Goal: Information Seeking & Learning: Learn about a topic

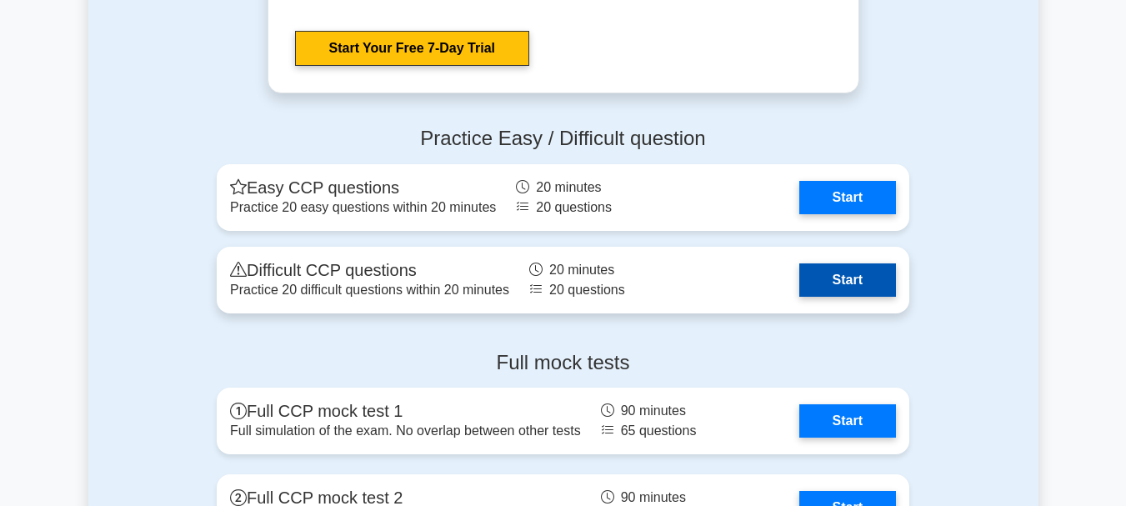
scroll to position [2917, 0]
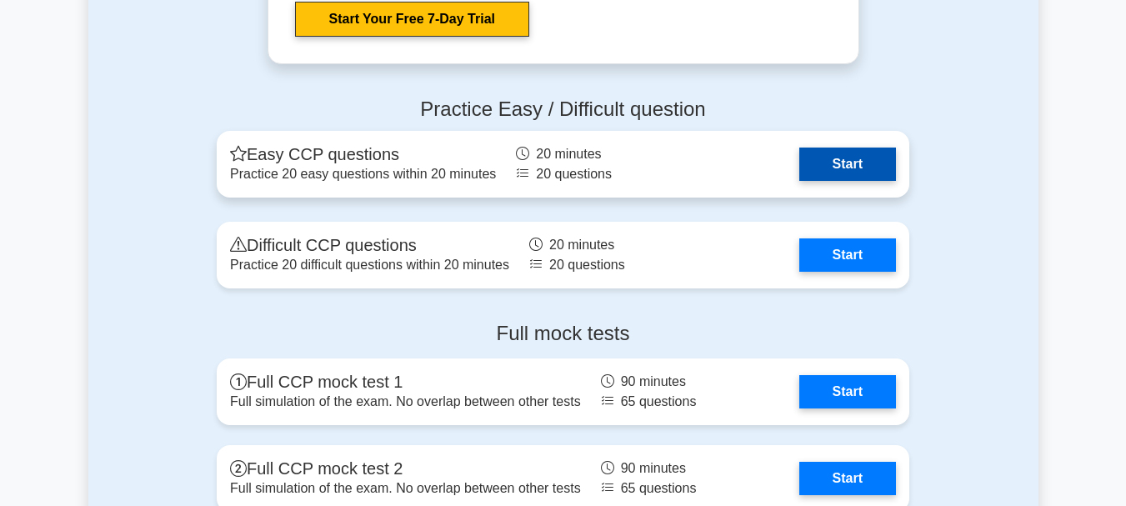
click at [799, 166] on link "Start" at bounding box center [847, 164] width 97 height 33
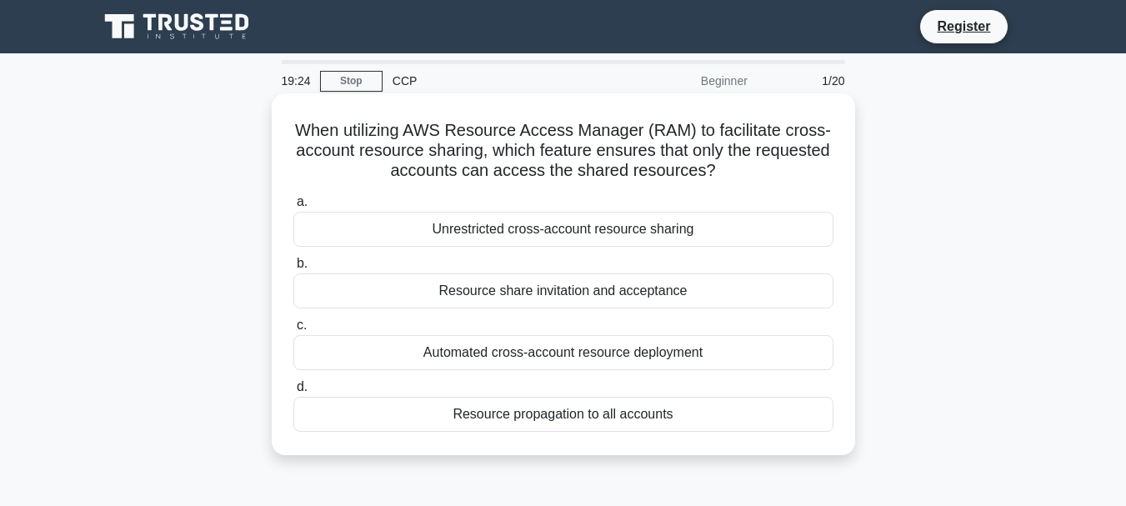
click at [580, 414] on div "Resource propagation to all accounts" at bounding box center [563, 414] width 540 height 35
click at [293, 393] on input "d. Resource propagation to all accounts" at bounding box center [293, 387] width 0 height 11
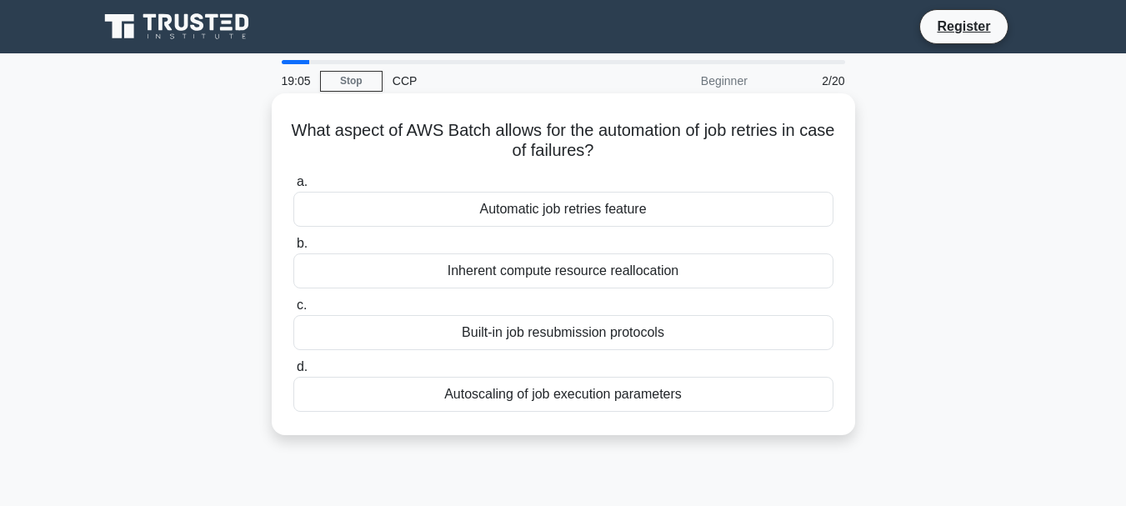
click at [621, 218] on div "Automatic job retries feature" at bounding box center [563, 209] width 540 height 35
click at [293, 188] on input "a. Automatic job retries feature" at bounding box center [293, 182] width 0 height 11
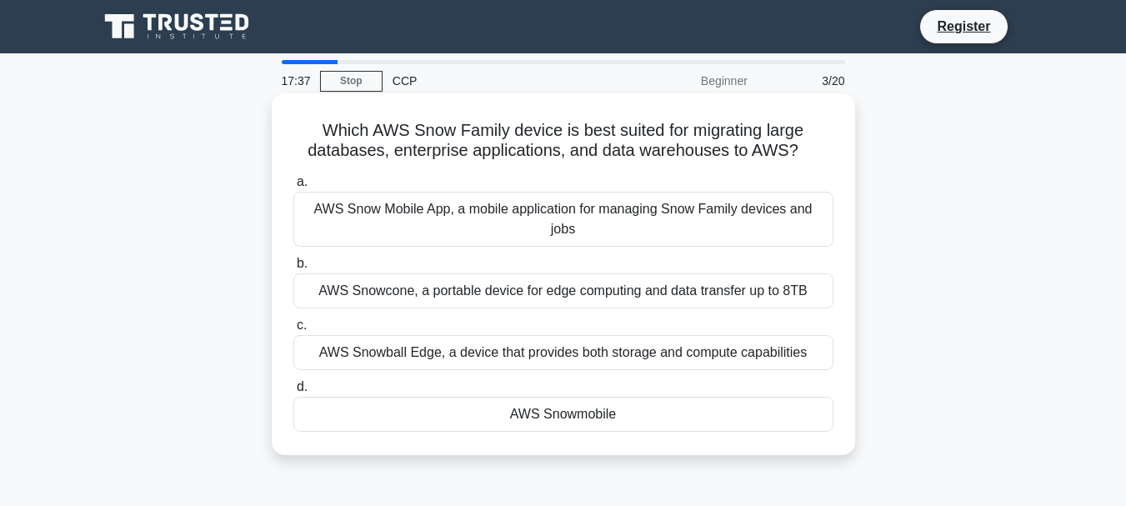
click at [572, 398] on div "AWS Snowmobile" at bounding box center [563, 414] width 540 height 35
click at [293, 393] on input "d. AWS Snowmobile" at bounding box center [293, 387] width 0 height 11
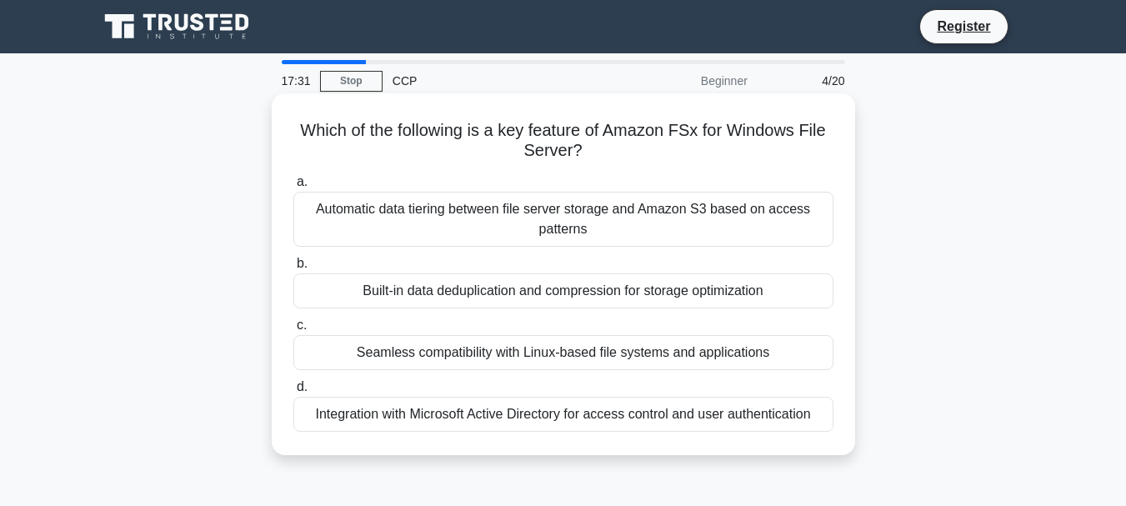
click at [625, 349] on div "Seamless compatibility with Linux-based file systems and applications" at bounding box center [563, 352] width 540 height 35
click at [293, 331] on input "c. Seamless compatibility with Linux-based file systems and applications" at bounding box center [293, 325] width 0 height 11
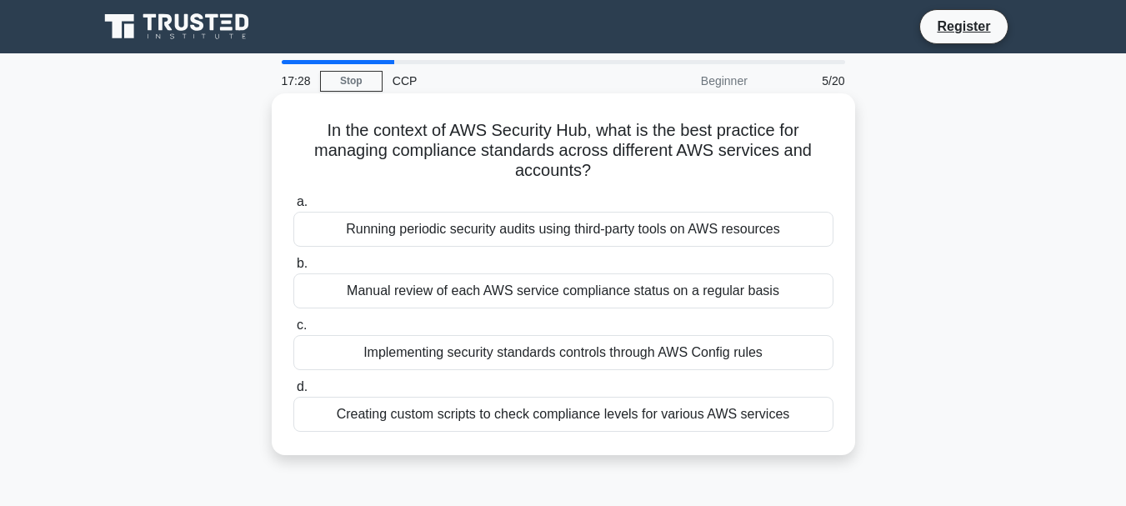
click at [663, 343] on div "Implementing security standards controls through AWS Config rules" at bounding box center [563, 352] width 540 height 35
click at [293, 331] on input "c. Implementing security standards controls through AWS Config rules" at bounding box center [293, 325] width 0 height 11
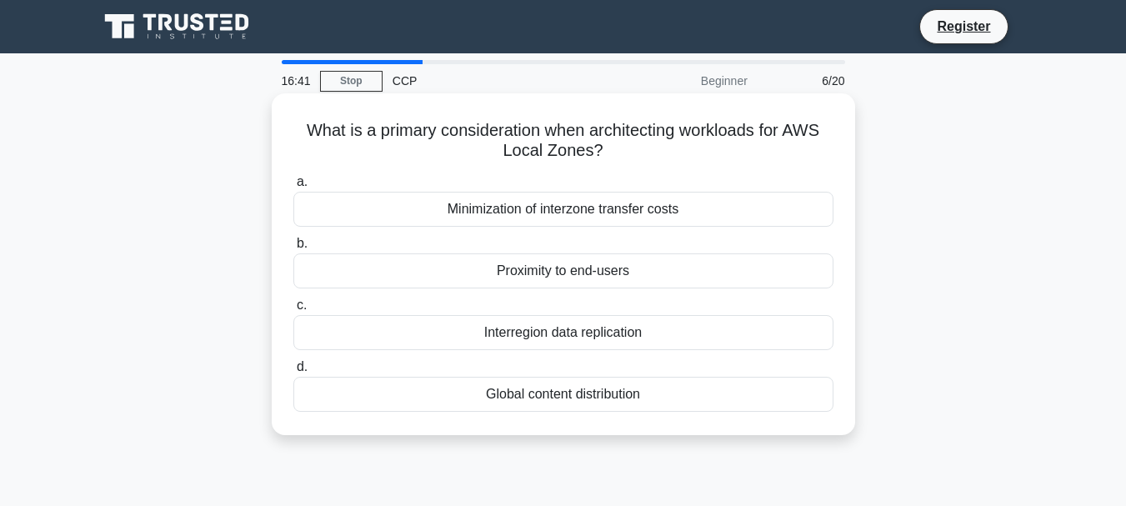
click at [622, 278] on div "Proximity to end-users" at bounding box center [563, 270] width 540 height 35
click at [293, 249] on input "b. Proximity to end-users" at bounding box center [293, 243] width 0 height 11
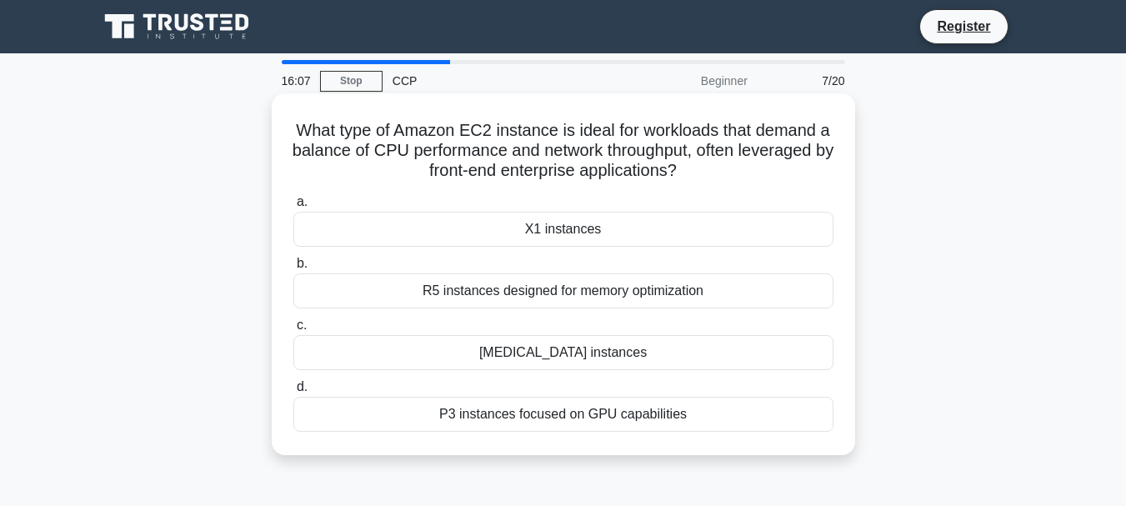
click at [606, 228] on div "X1 instances" at bounding box center [563, 229] width 540 height 35
click at [293, 208] on input "a. X1 instances" at bounding box center [293, 202] width 0 height 11
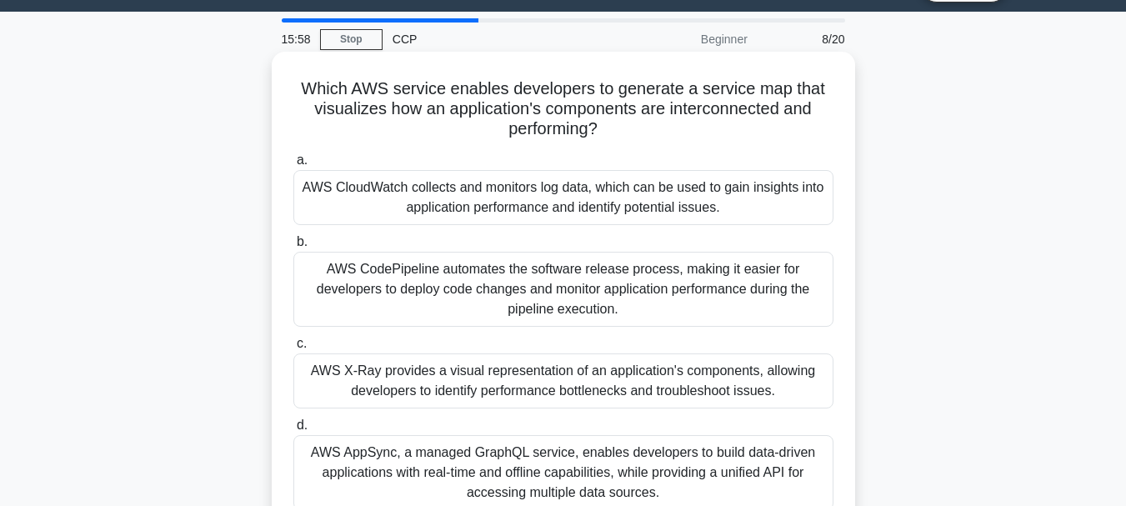
scroll to position [83, 0]
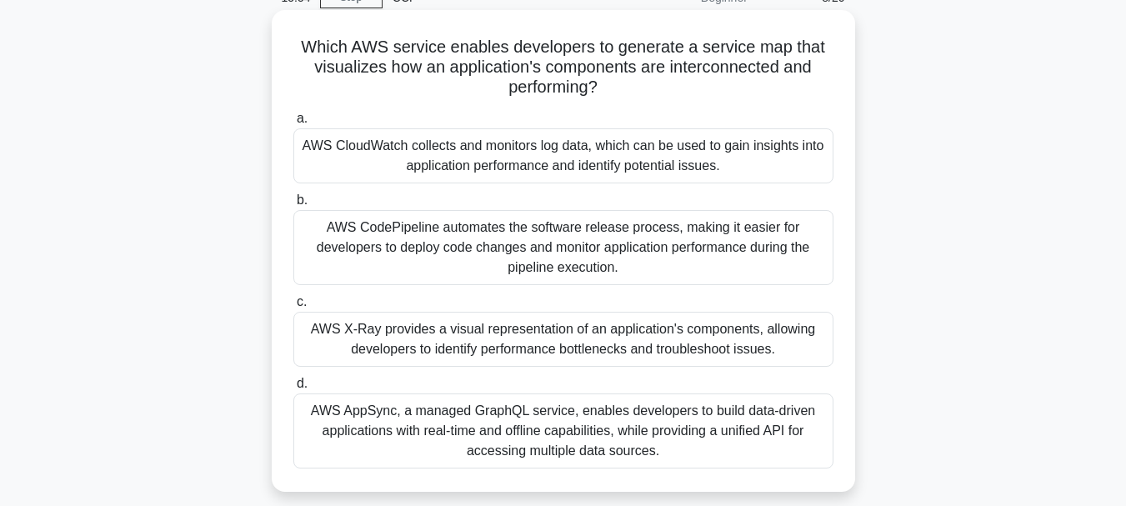
click at [640, 244] on div "AWS CodePipeline automates the software release process, making it easier for d…" at bounding box center [563, 247] width 540 height 75
click at [293, 206] on input "b. AWS CodePipeline automates the software release process, making it easier fo…" at bounding box center [293, 200] width 0 height 11
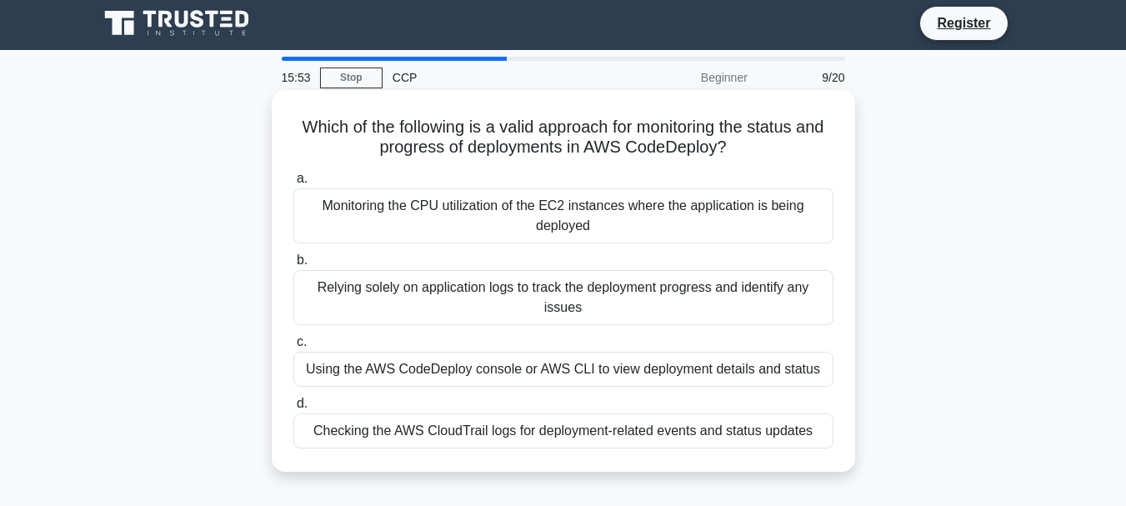
scroll to position [0, 0]
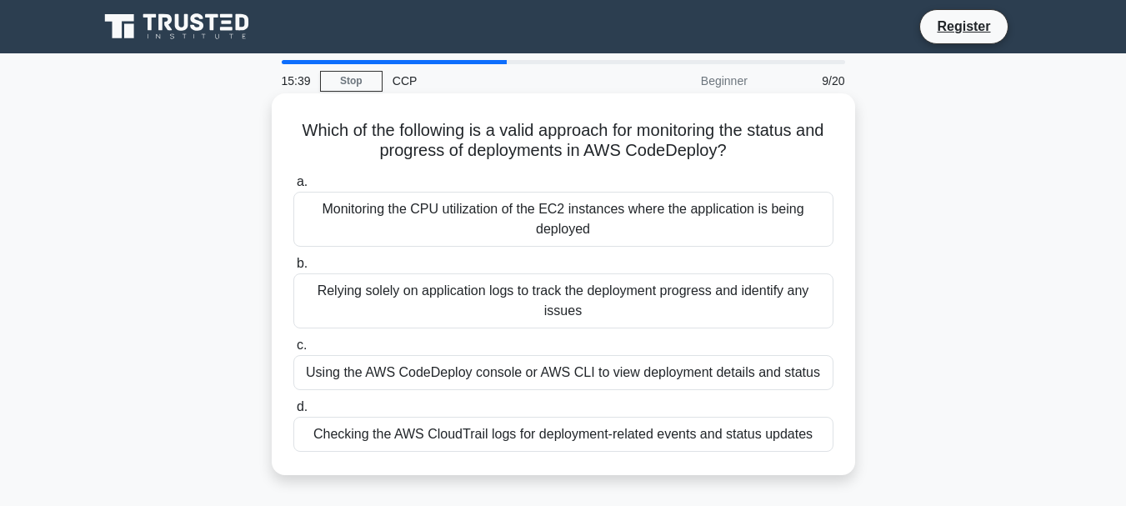
click at [651, 344] on label "c. Using the AWS CodeDeploy console or AWS CLI to view deployment details and s…" at bounding box center [563, 362] width 540 height 55
click at [293, 344] on input "c. Using the AWS CodeDeploy console or AWS CLI to view deployment details and s…" at bounding box center [293, 345] width 0 height 11
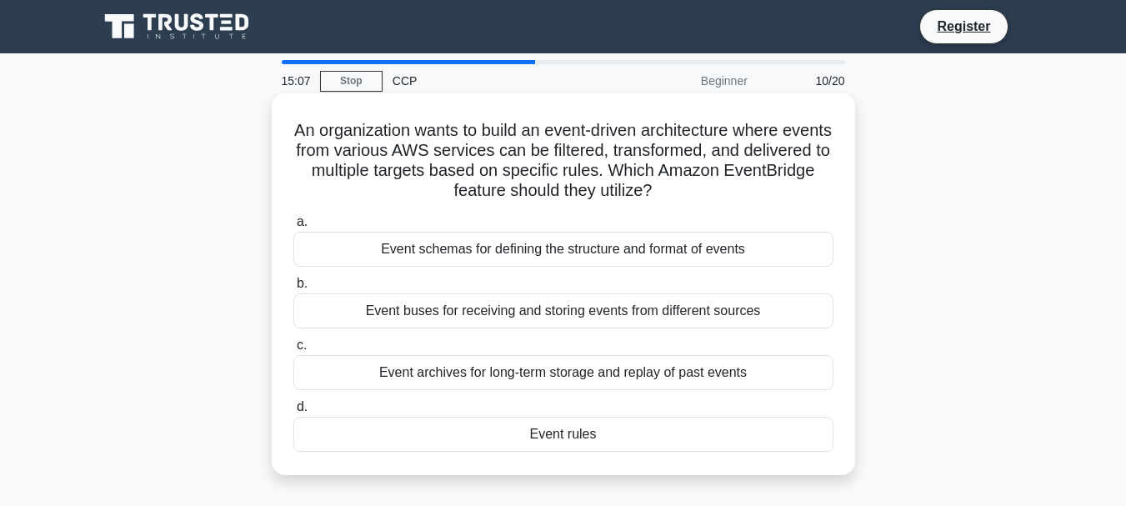
click at [580, 430] on div "Event rules" at bounding box center [563, 434] width 540 height 35
click at [293, 413] on input "d. Event rules" at bounding box center [293, 407] width 0 height 11
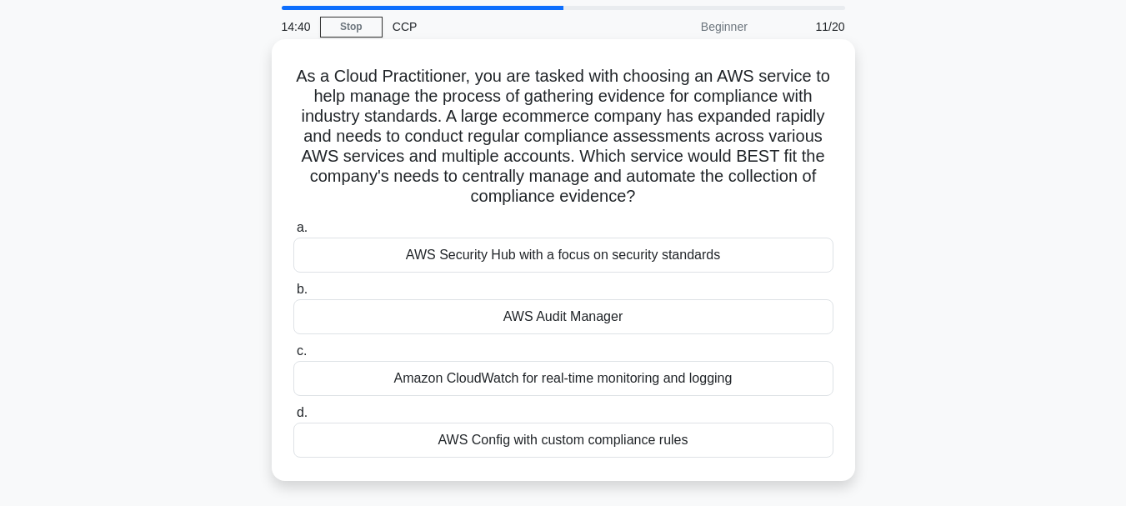
scroll to position [83, 0]
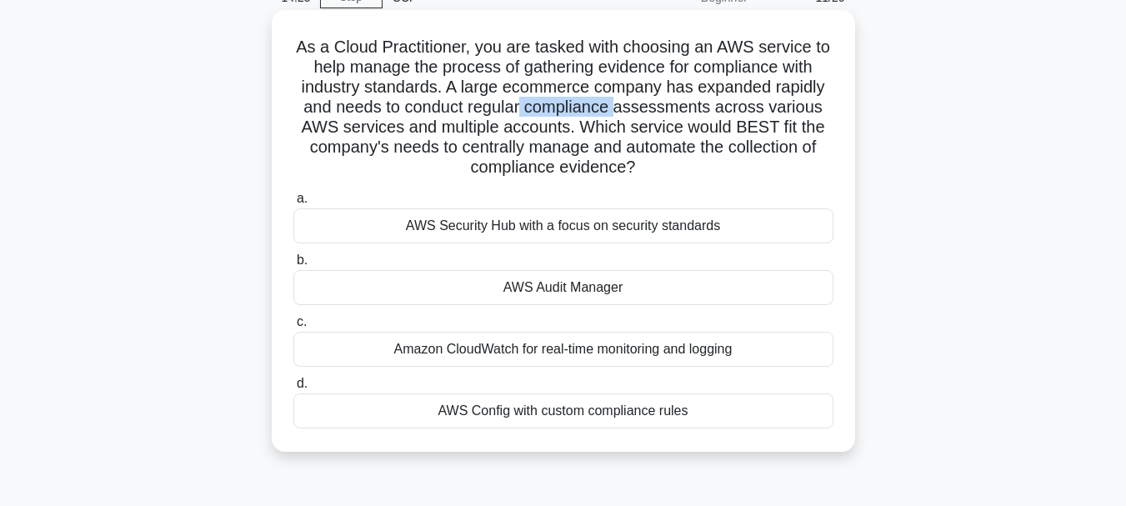
drag, startPoint x: 526, startPoint y: 108, endPoint x: 620, endPoint y: 103, distance: 94.3
click at [620, 103] on h5 "As a Cloud Practitioner, you are tasked with choosing an AWS service to help ma…" at bounding box center [563, 108] width 543 height 142
copy h5 "compliance"
click at [711, 358] on div "Amazon CloudWatch for real-time monitoring and logging" at bounding box center [563, 349] width 540 height 35
click at [293, 328] on input "c. Amazon CloudWatch for real-time monitoring and logging" at bounding box center [293, 322] width 0 height 11
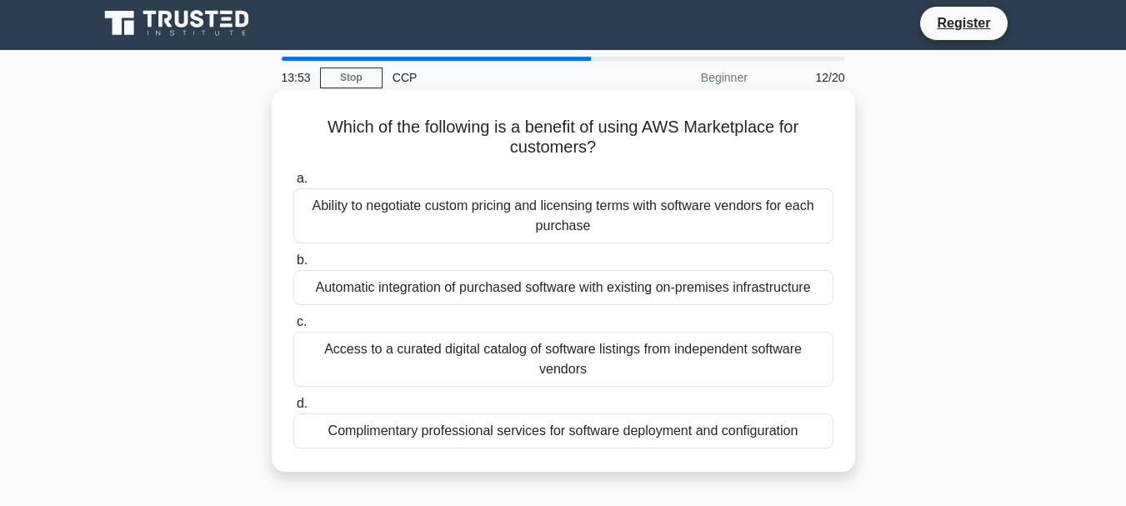
scroll to position [0, 0]
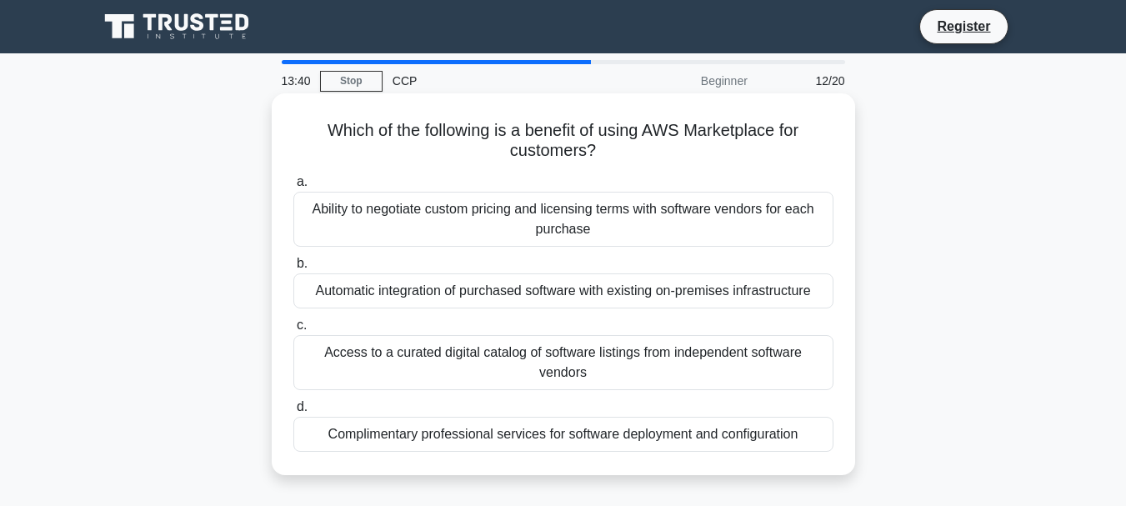
click at [689, 369] on div "Access to a curated digital catalog of software listings from independent softw…" at bounding box center [563, 362] width 540 height 55
click at [293, 331] on input "c. Access to a curated digital catalog of software listings from independent so…" at bounding box center [293, 325] width 0 height 11
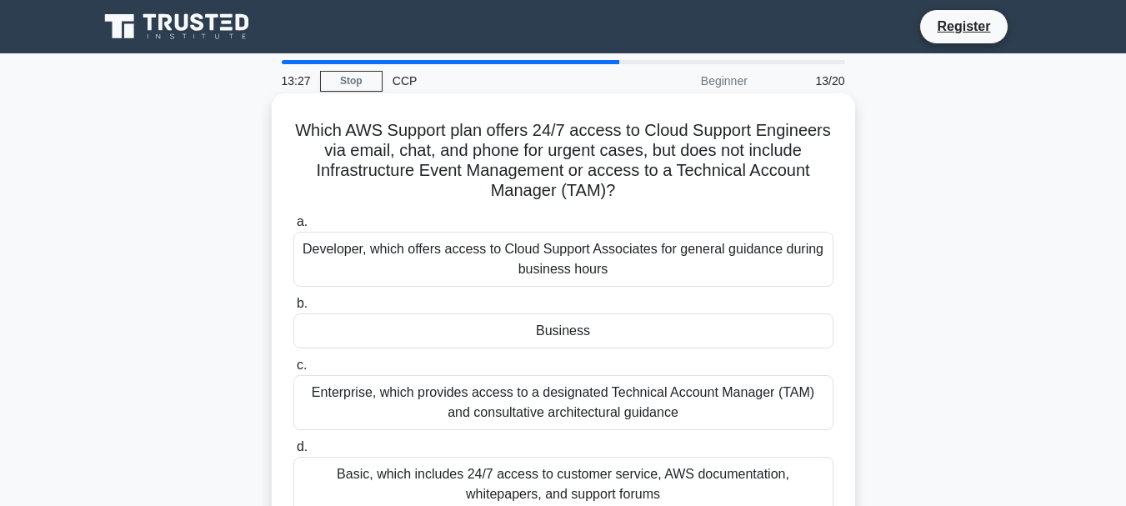
scroll to position [83, 0]
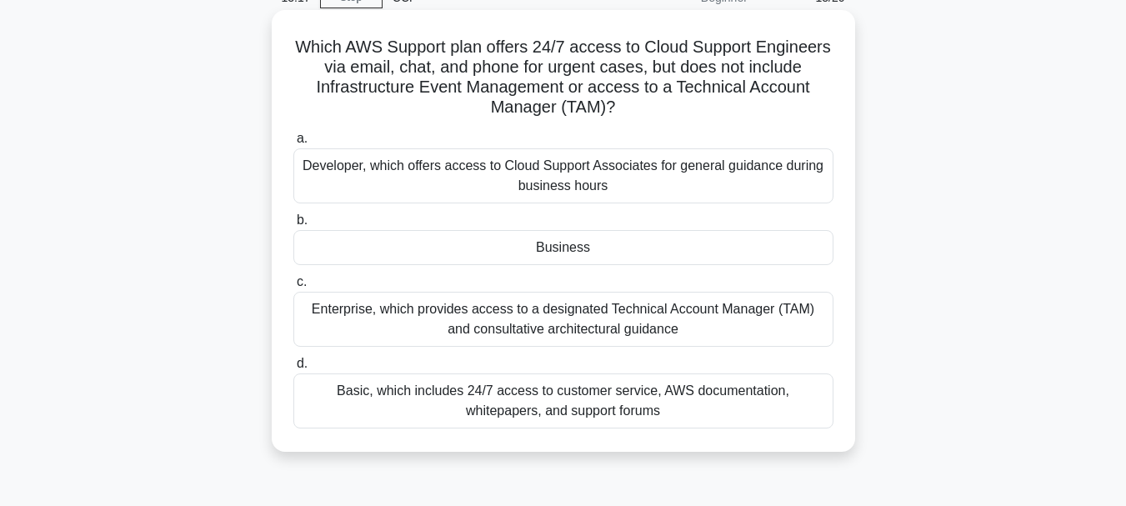
click at [702, 247] on div "Business" at bounding box center [563, 247] width 540 height 35
click at [293, 226] on input "b. Business" at bounding box center [293, 220] width 0 height 11
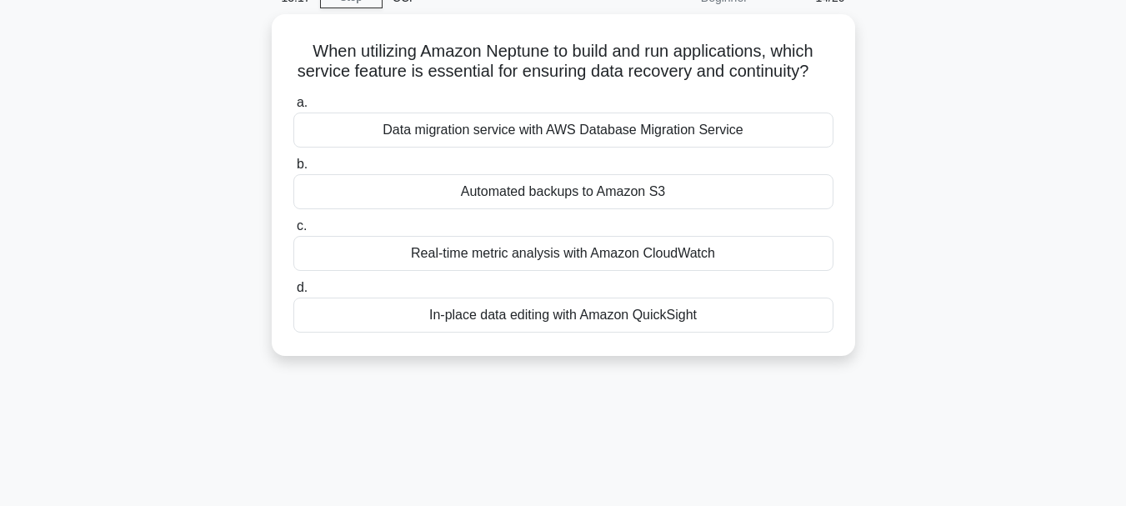
scroll to position [0, 0]
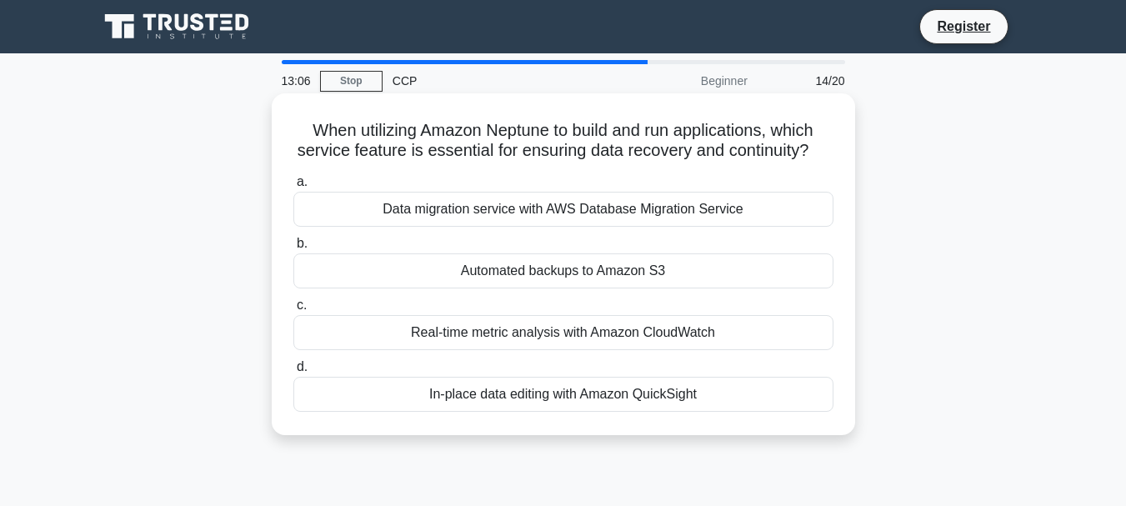
click at [661, 412] on div "In-place data editing with Amazon QuickSight" at bounding box center [563, 394] width 540 height 35
click at [293, 373] on input "d. In-place data editing with Amazon QuickSight" at bounding box center [293, 367] width 0 height 11
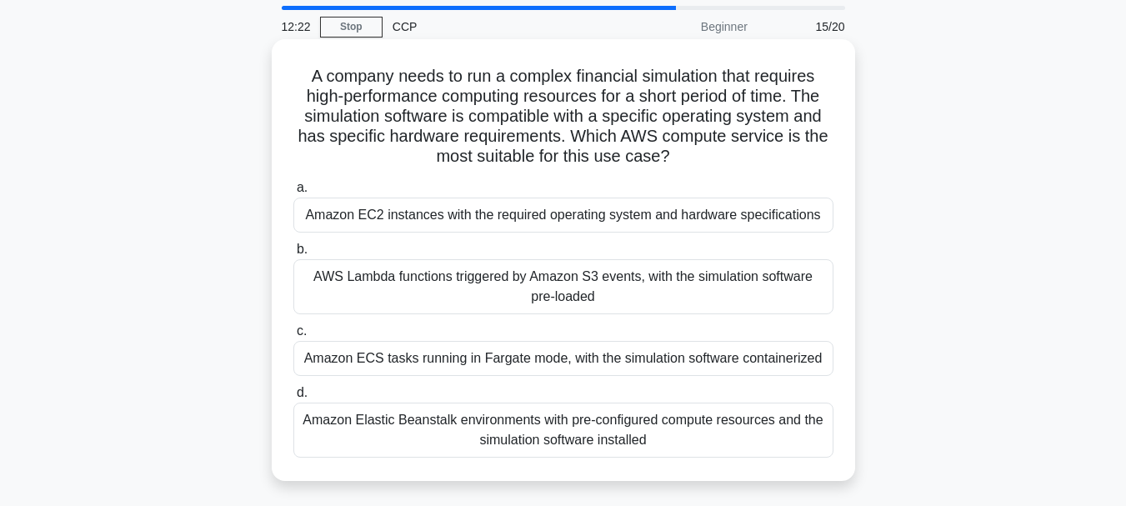
scroll to position [83, 0]
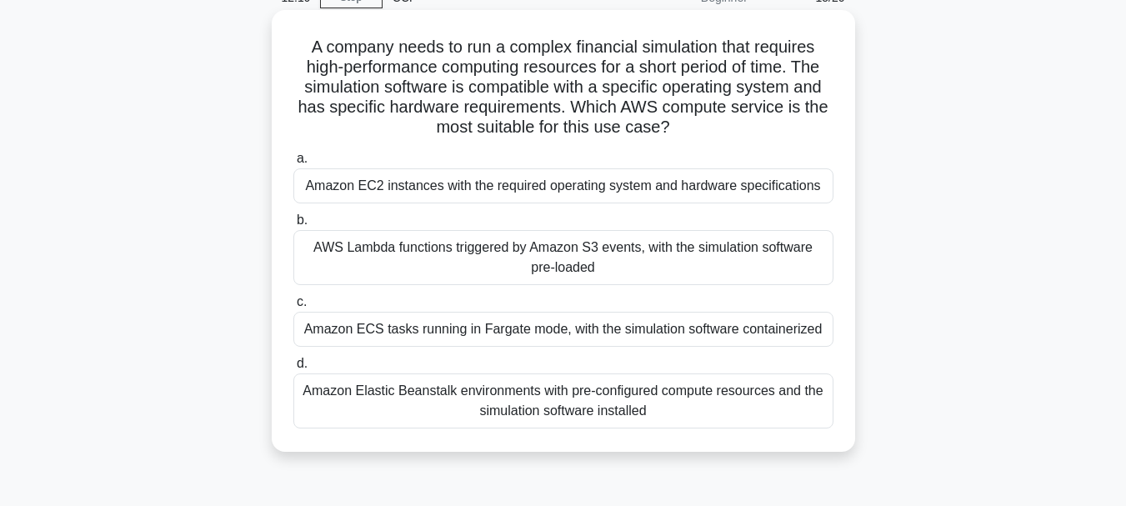
click at [693, 333] on div "Amazon ECS tasks running in Fargate mode, with the simulation software containe…" at bounding box center [563, 329] width 540 height 35
click at [293, 308] on input "c. Amazon ECS tasks running in Fargate mode, with the simulation software conta…" at bounding box center [293, 302] width 0 height 11
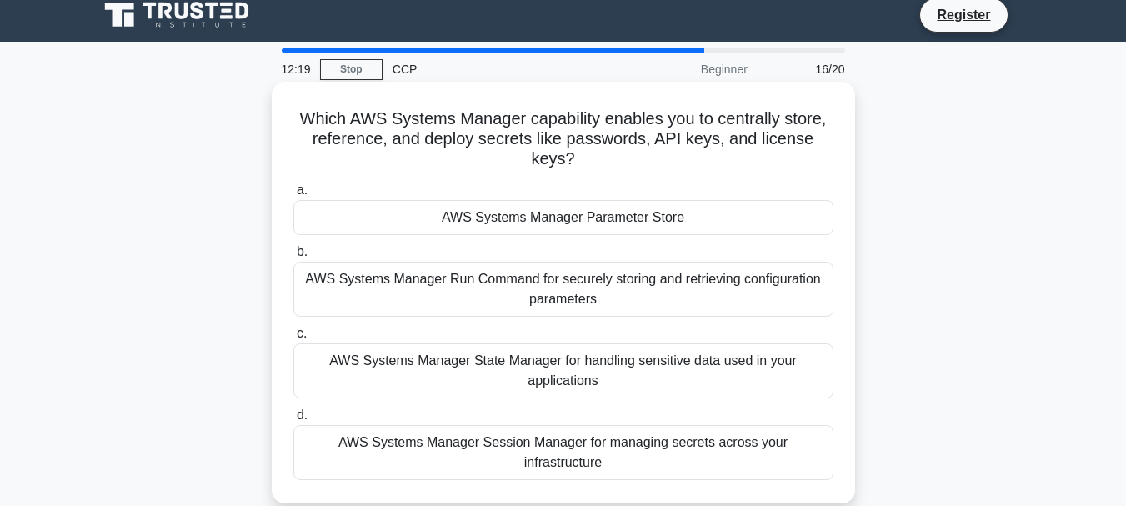
scroll to position [0, 0]
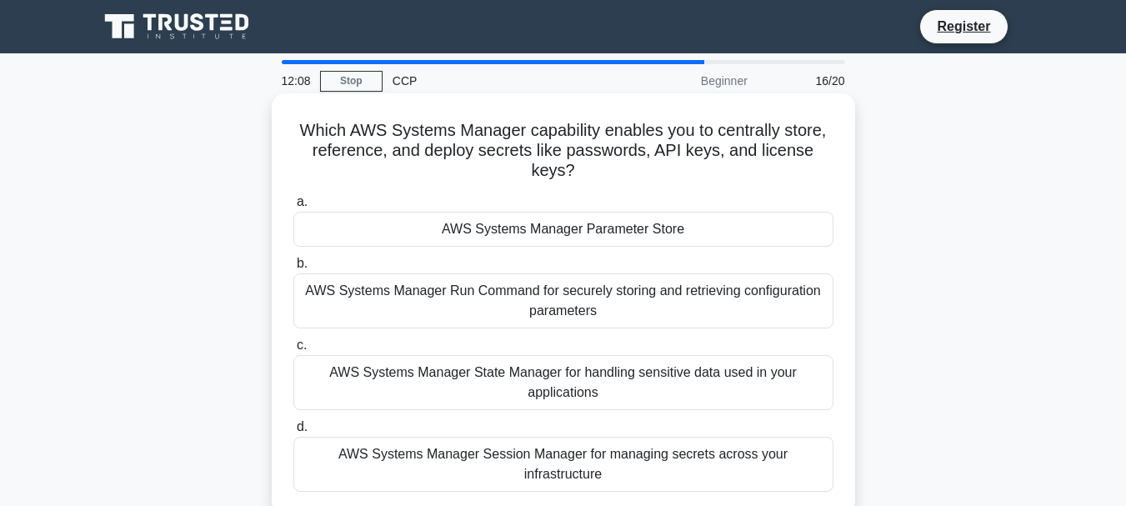
click at [703, 390] on div "AWS Systems Manager State Manager for handling sensitive data used in your appl…" at bounding box center [563, 382] width 540 height 55
click at [293, 351] on input "c. AWS Systems Manager State Manager for handling sensitive data used in your a…" at bounding box center [293, 345] width 0 height 11
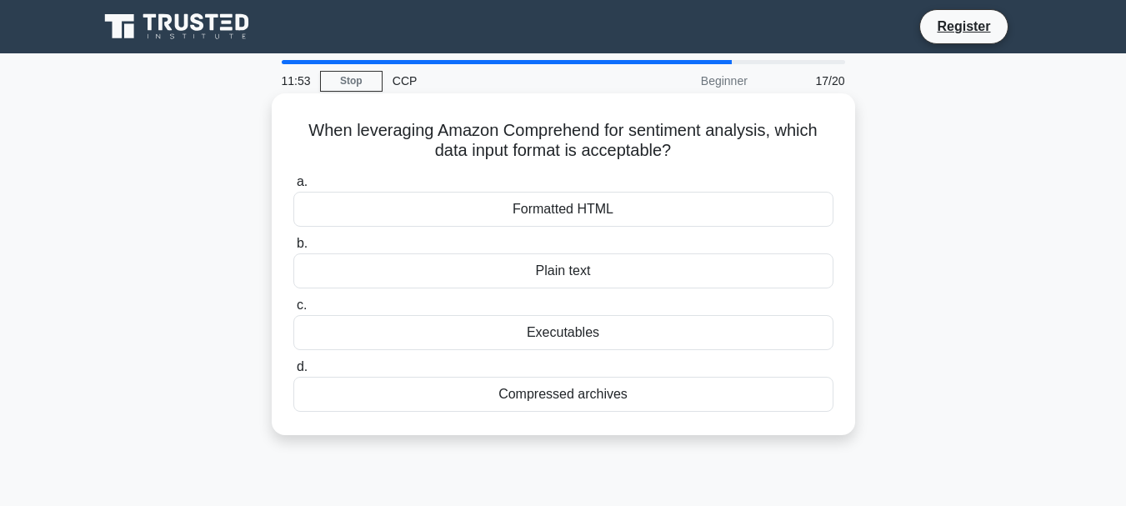
click at [681, 334] on div "Executables" at bounding box center [563, 332] width 540 height 35
click at [293, 311] on input "c. Executables" at bounding box center [293, 305] width 0 height 11
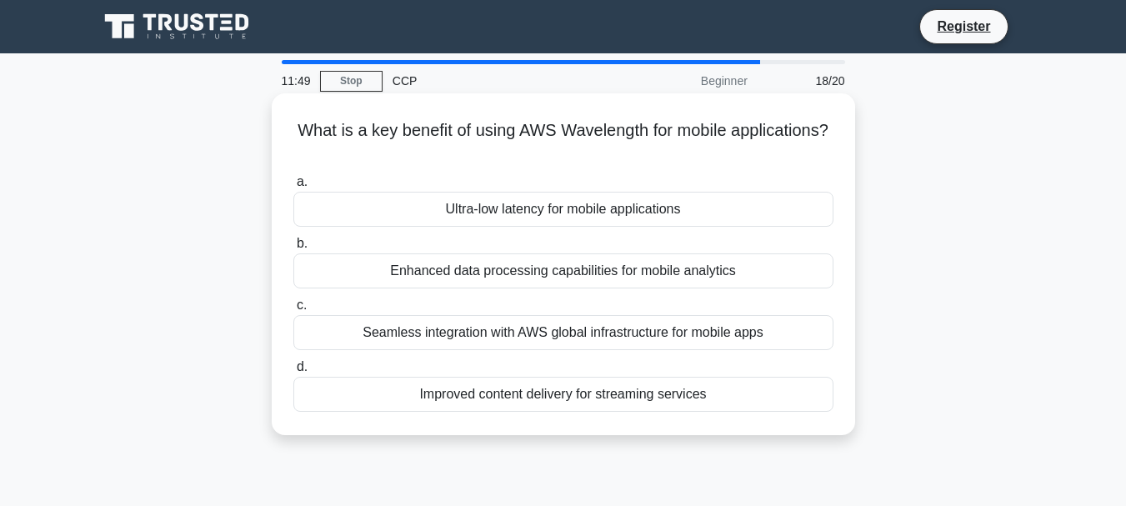
click at [688, 278] on div "Enhanced data processing capabilities for mobile analytics" at bounding box center [563, 270] width 540 height 35
click at [293, 249] on input "b. Enhanced data processing capabilities for mobile analytics" at bounding box center [293, 243] width 0 height 11
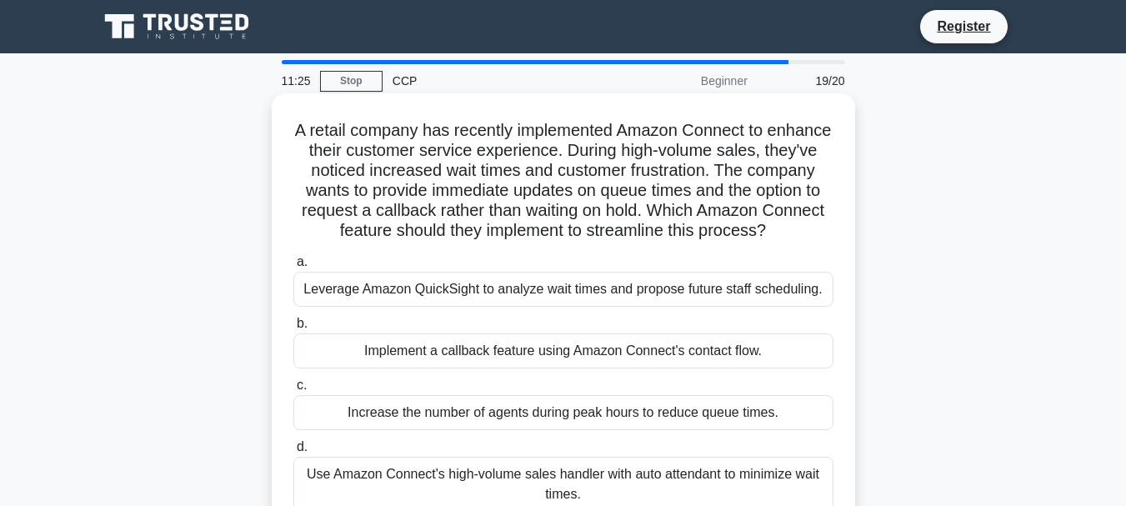
scroll to position [83, 0]
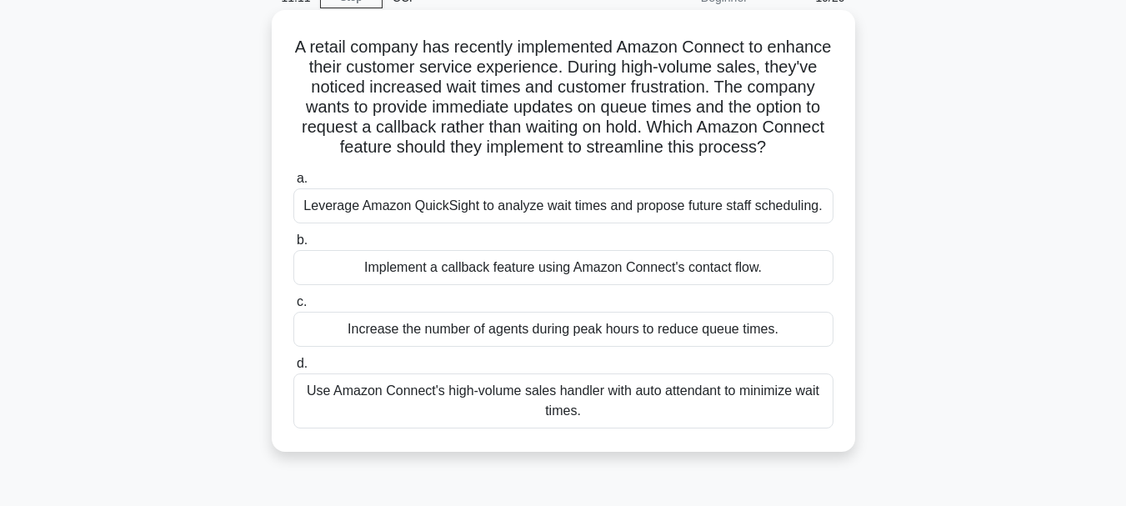
click at [731, 223] on div "Leverage Amazon QuickSight to analyze wait times and propose future staff sched…" at bounding box center [563, 205] width 540 height 35
click at [293, 184] on input "a. Leverage Amazon QuickSight to analyze wait times and propose future staff sc…" at bounding box center [293, 178] width 0 height 11
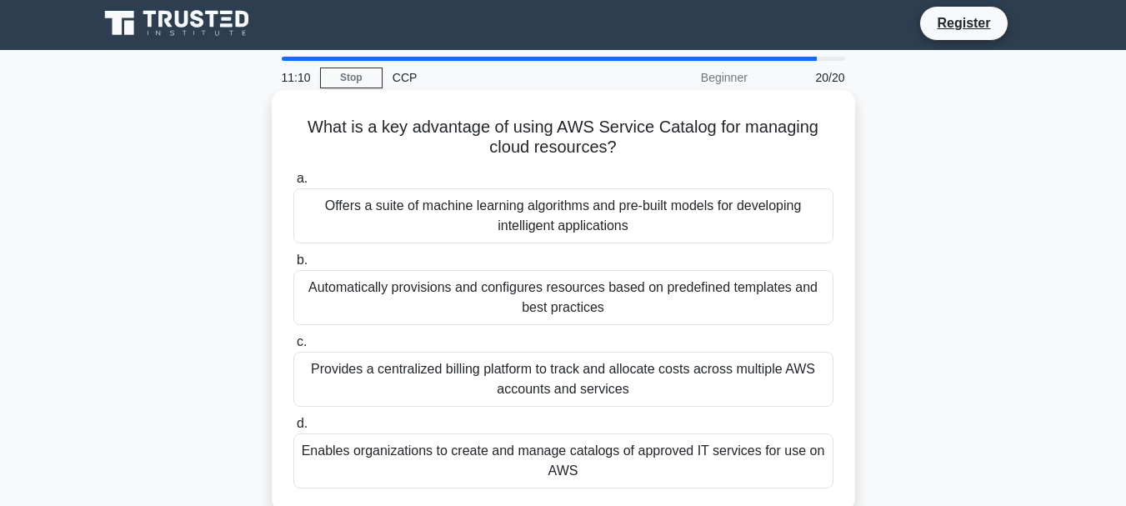
scroll to position [0, 0]
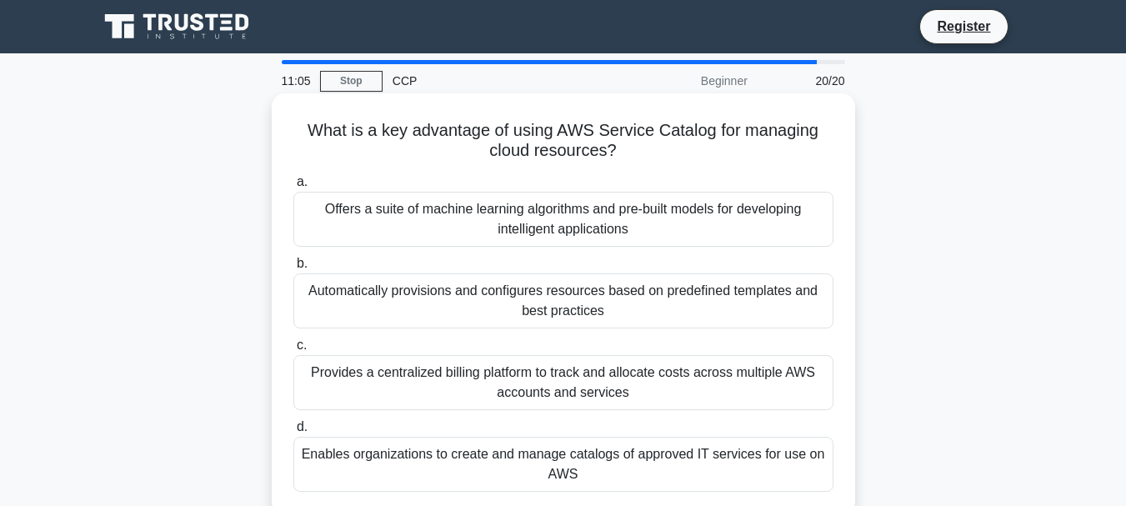
click at [708, 374] on div "Provides a centralized billing platform to track and allocate costs across mult…" at bounding box center [563, 382] width 540 height 55
click at [293, 351] on input "c. Provides a centralized billing platform to track and allocate costs across m…" at bounding box center [293, 345] width 0 height 11
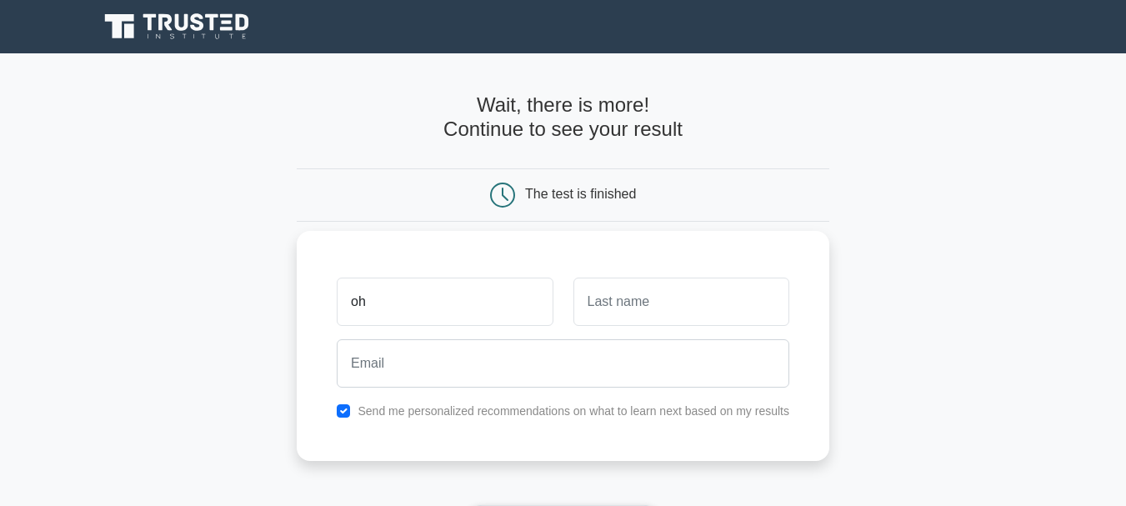
type input "o"
type input "Mohit"
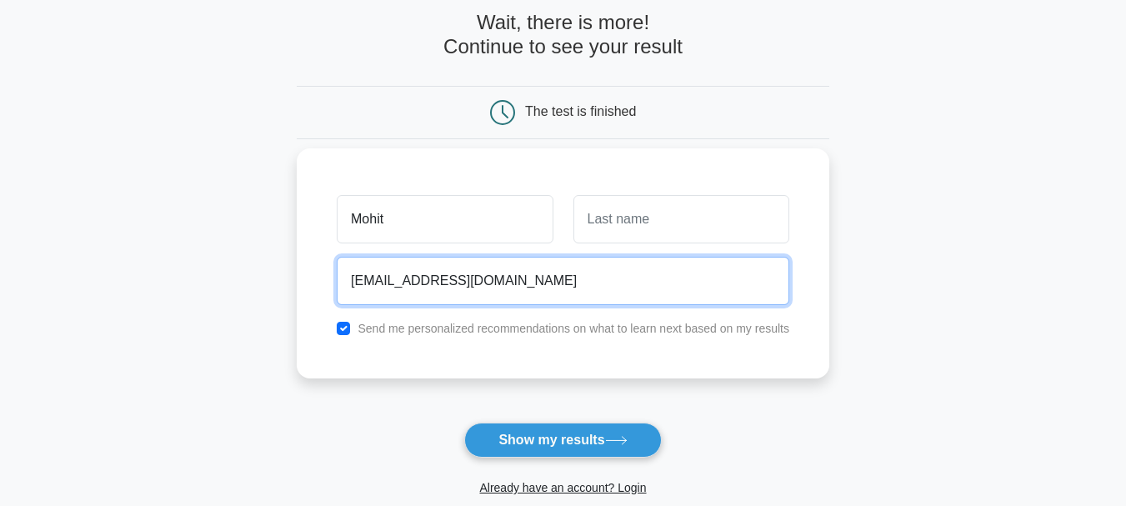
scroll to position [83, 0]
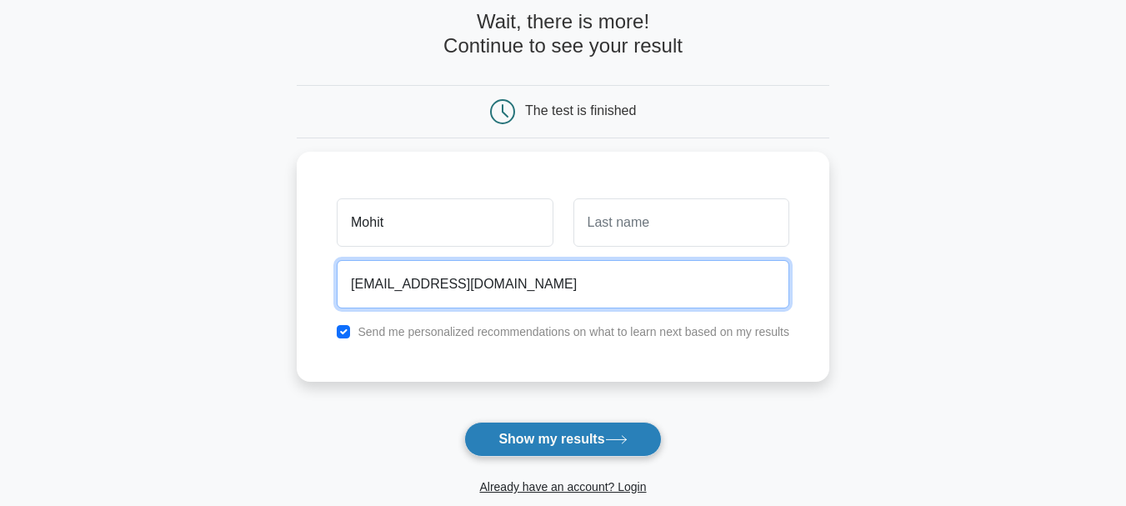
type input "mohit_mishra58n@yahoo.com"
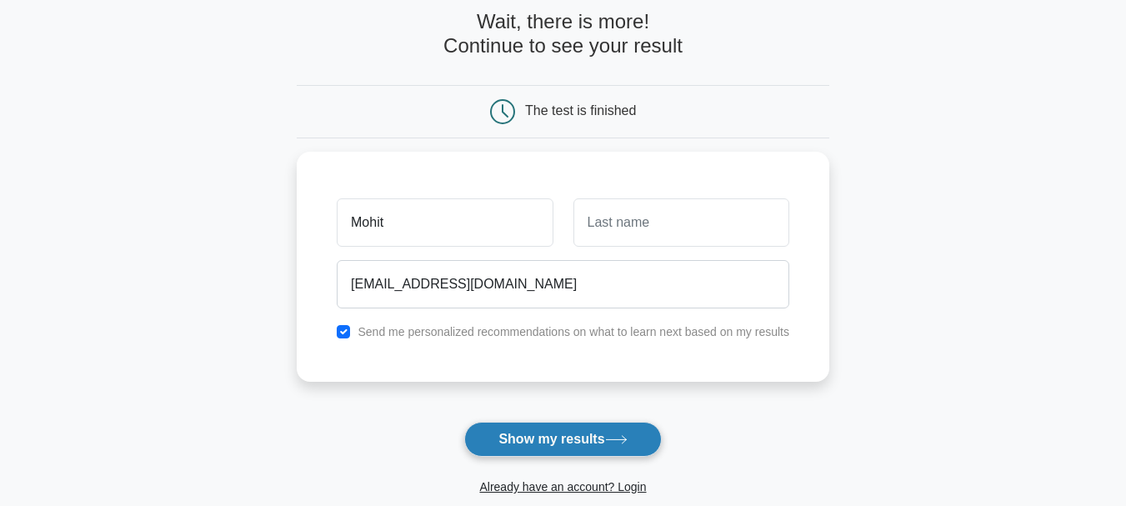
click at [613, 444] on icon at bounding box center [616, 439] width 23 height 9
type input "Mishra"
click at [581, 426] on button "Show my results" at bounding box center [562, 439] width 197 height 35
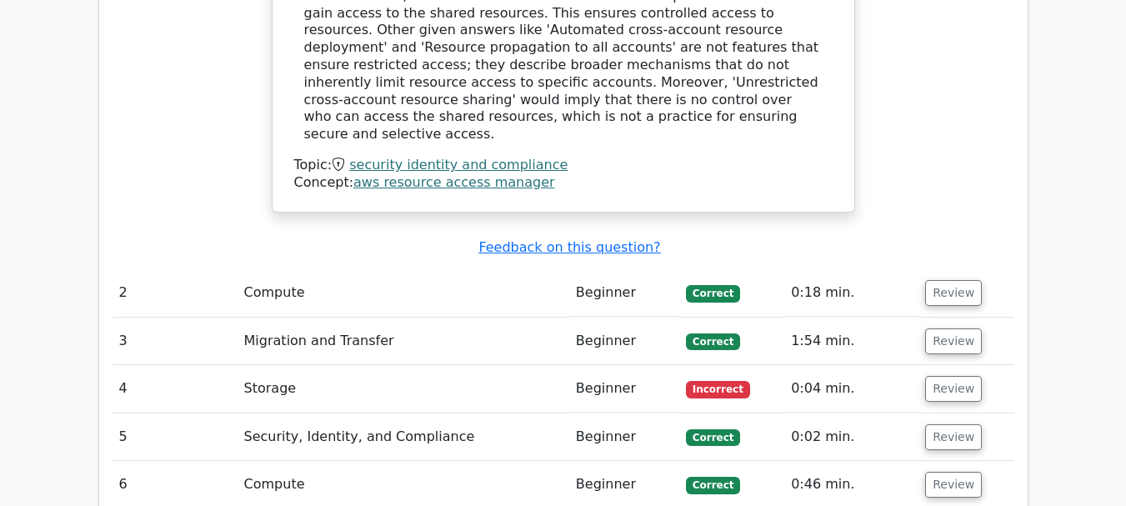
scroll to position [2167, 0]
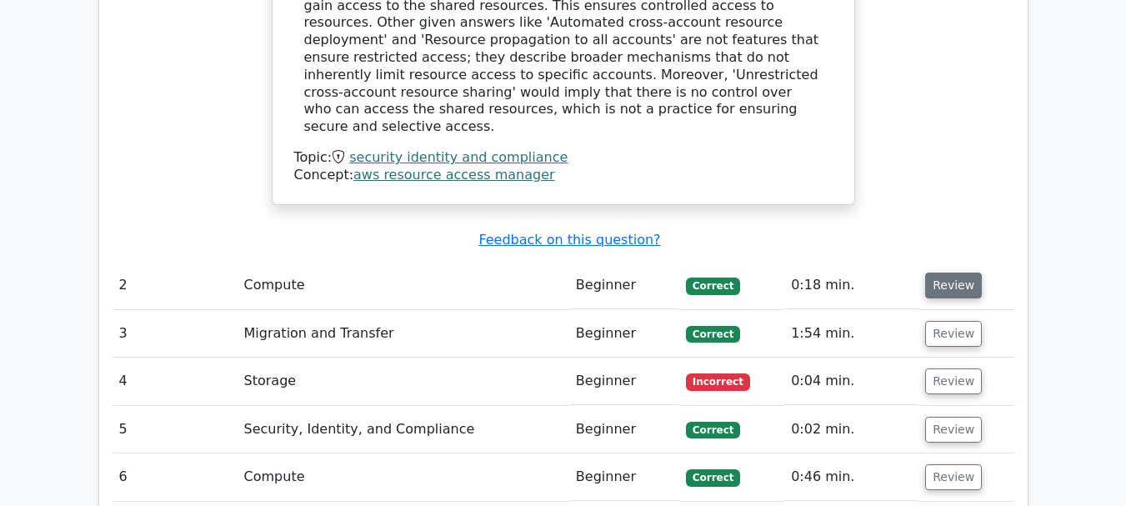
click at [941, 273] on button "Review" at bounding box center [953, 286] width 57 height 26
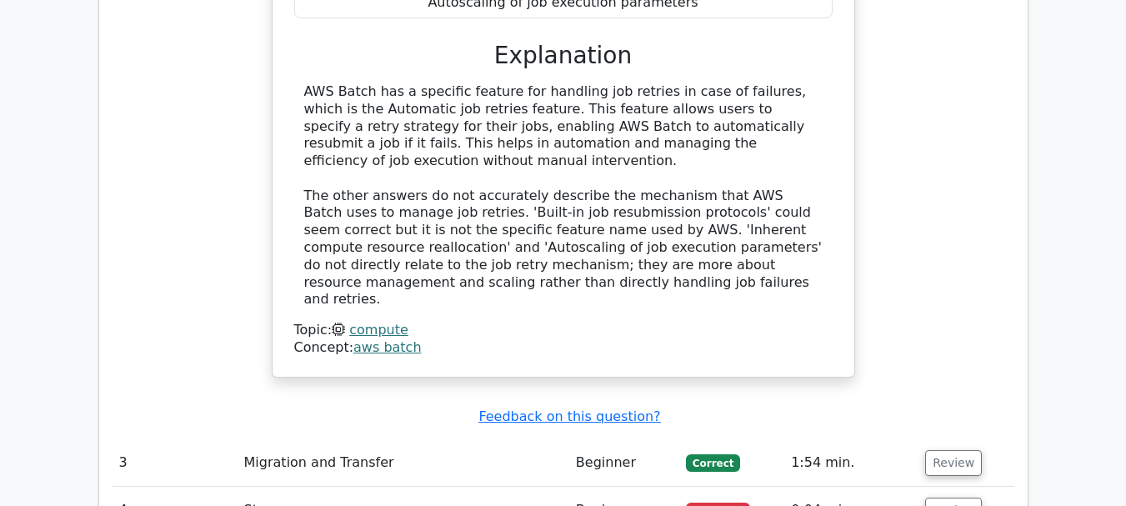
scroll to position [2834, 0]
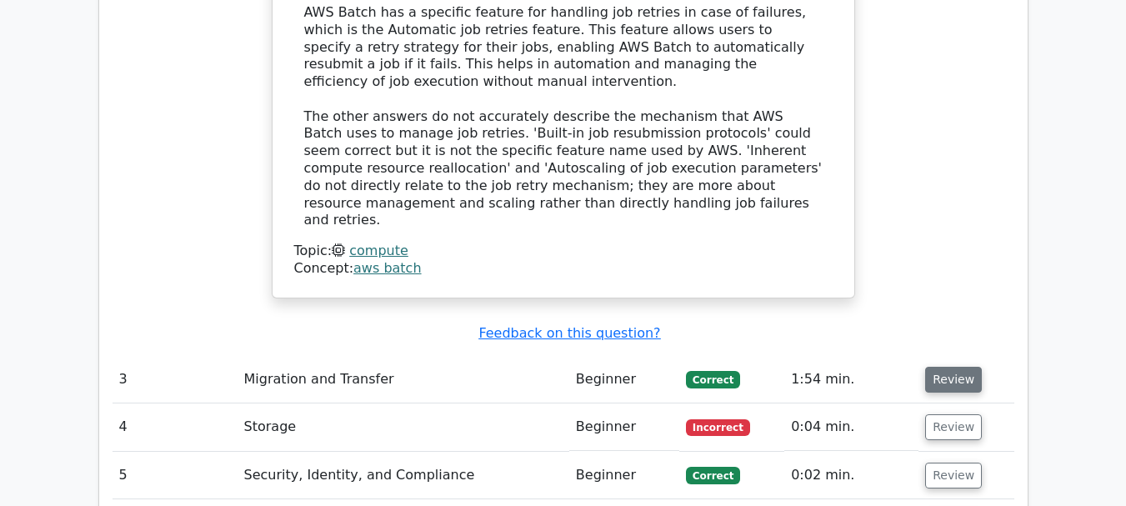
click at [957, 367] on button "Review" at bounding box center [953, 380] width 57 height 26
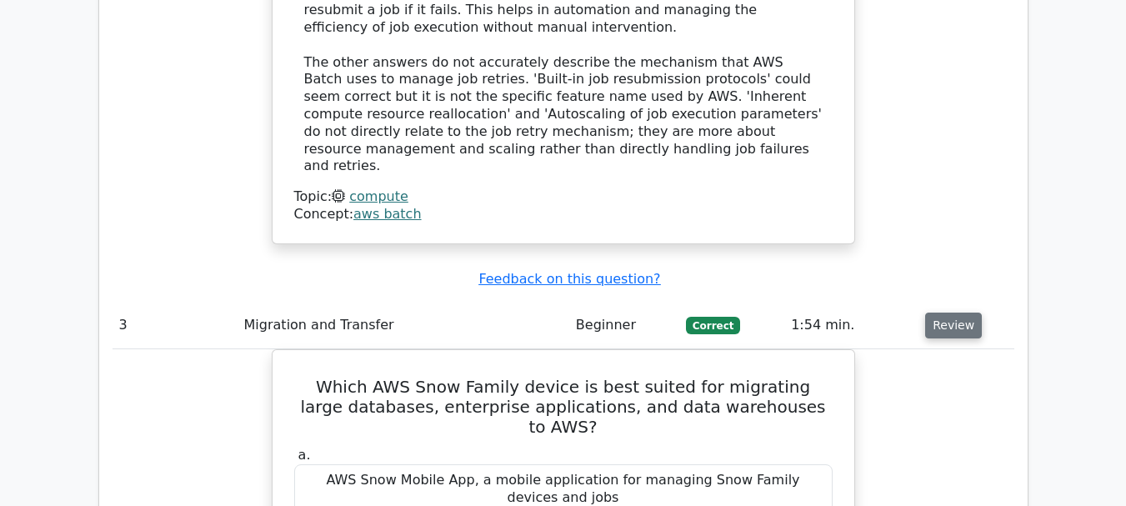
scroll to position [2917, 0]
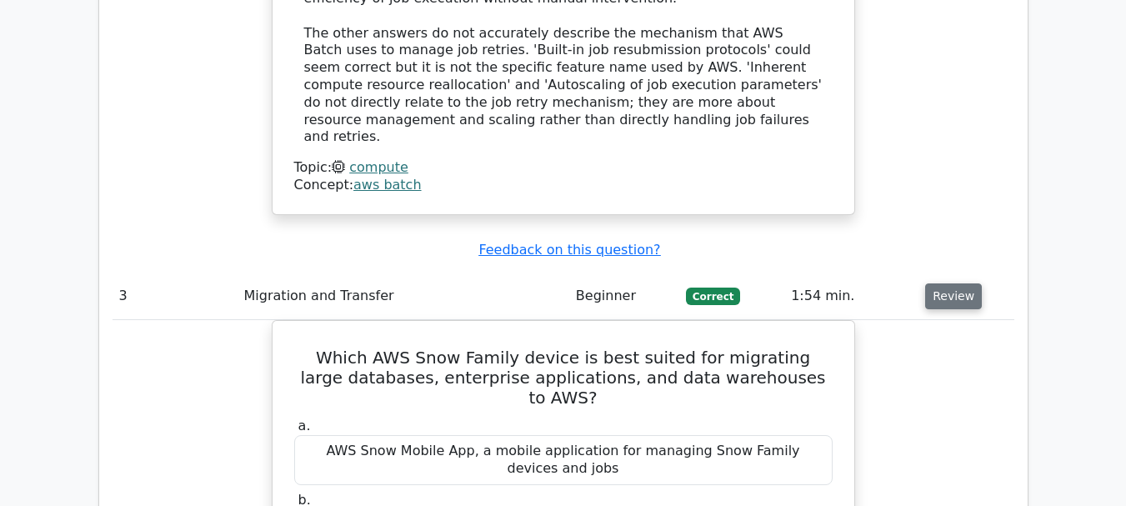
click at [960, 283] on button "Review" at bounding box center [953, 296] width 57 height 26
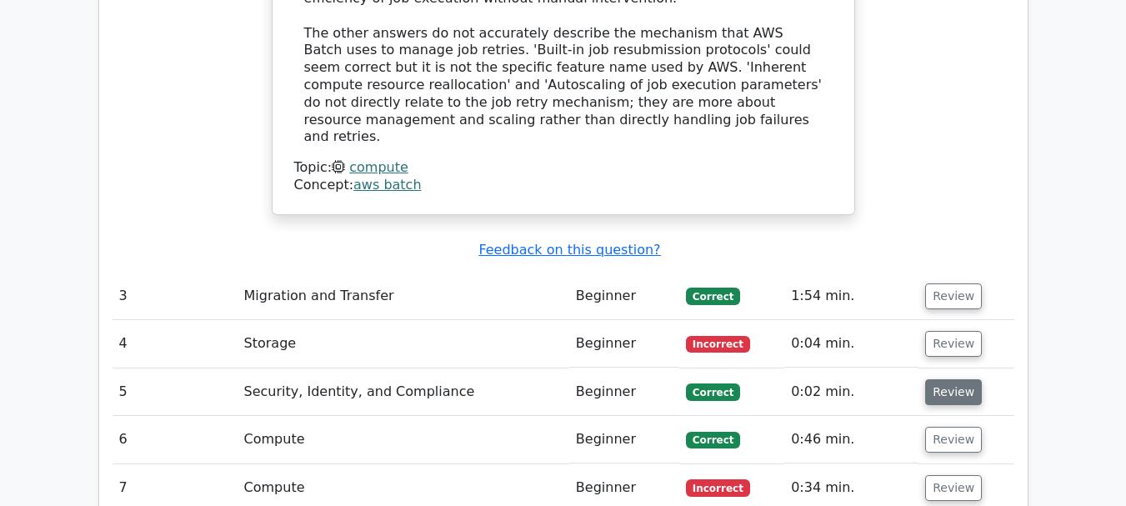
click at [948, 379] on button "Review" at bounding box center [953, 392] width 57 height 26
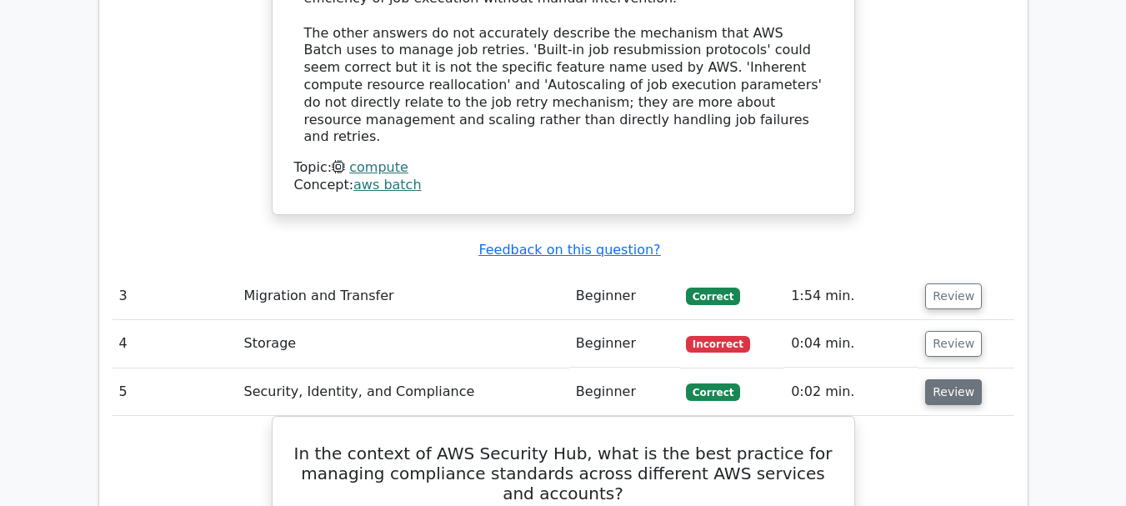
click at [948, 379] on button "Review" at bounding box center [953, 392] width 57 height 26
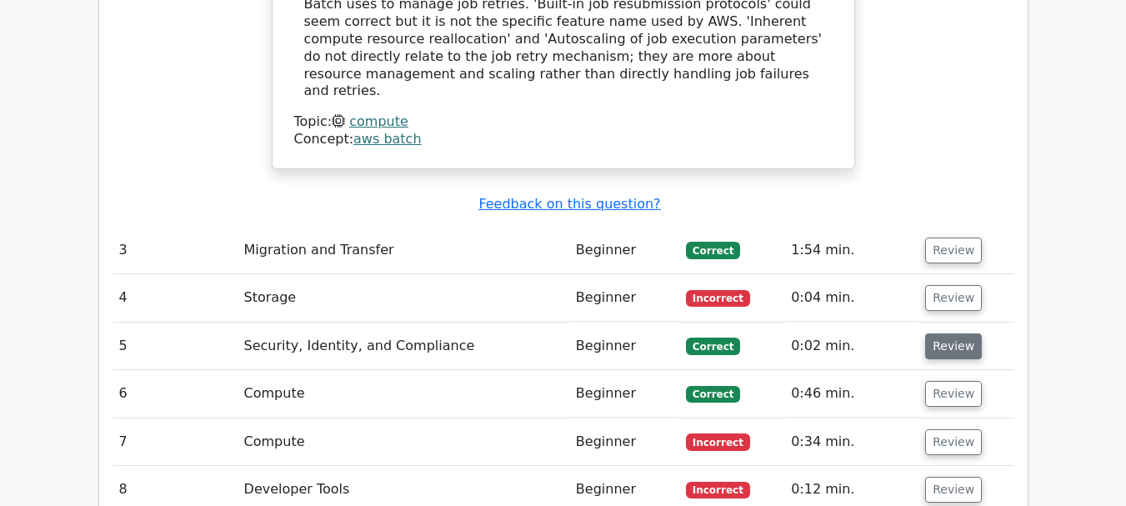
scroll to position [3000, 0]
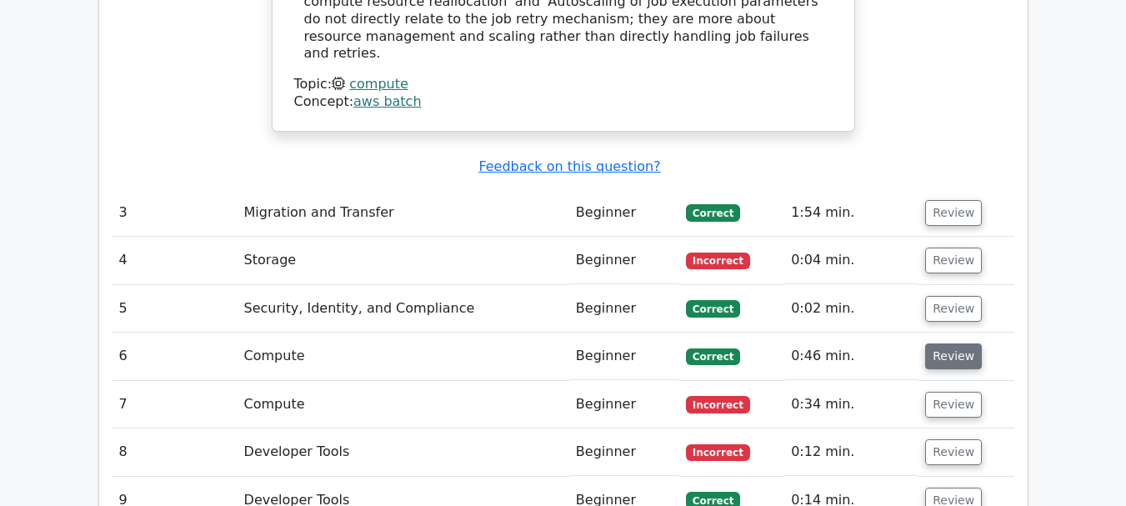
click at [943, 343] on button "Review" at bounding box center [953, 356] width 57 height 26
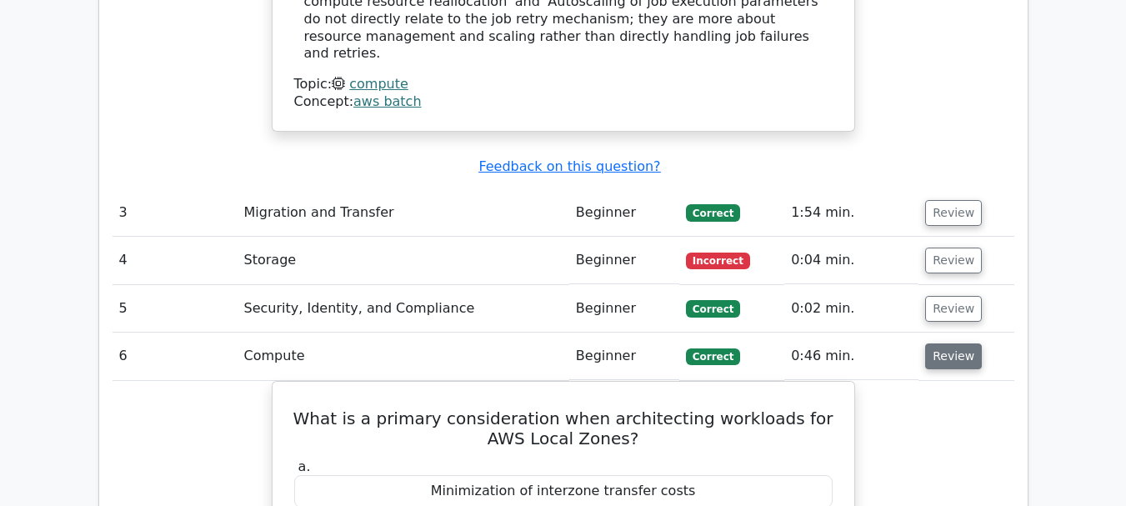
click at [943, 343] on button "Review" at bounding box center [953, 356] width 57 height 26
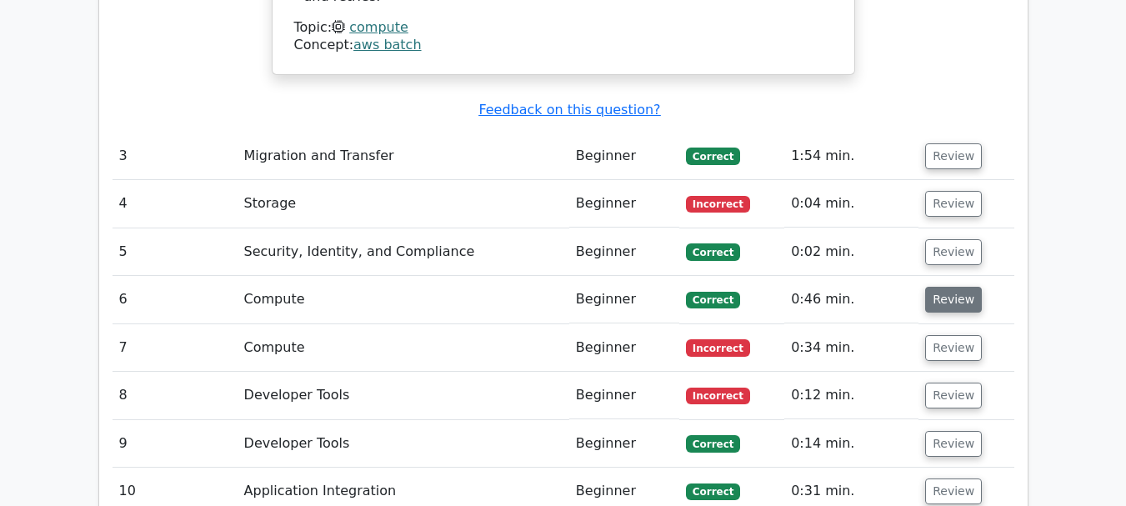
scroll to position [3084, 0]
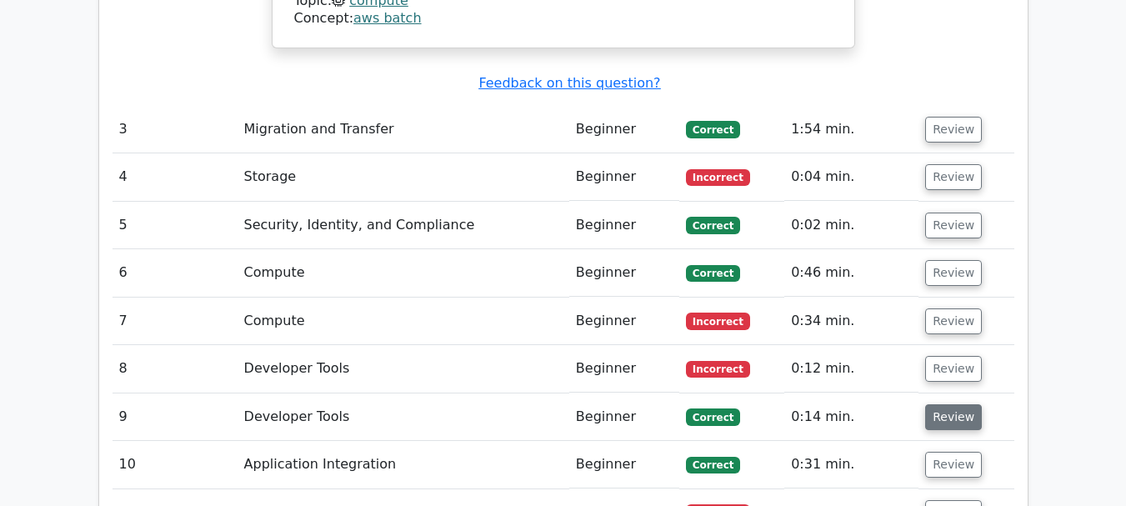
click at [943, 404] on button "Review" at bounding box center [953, 417] width 57 height 26
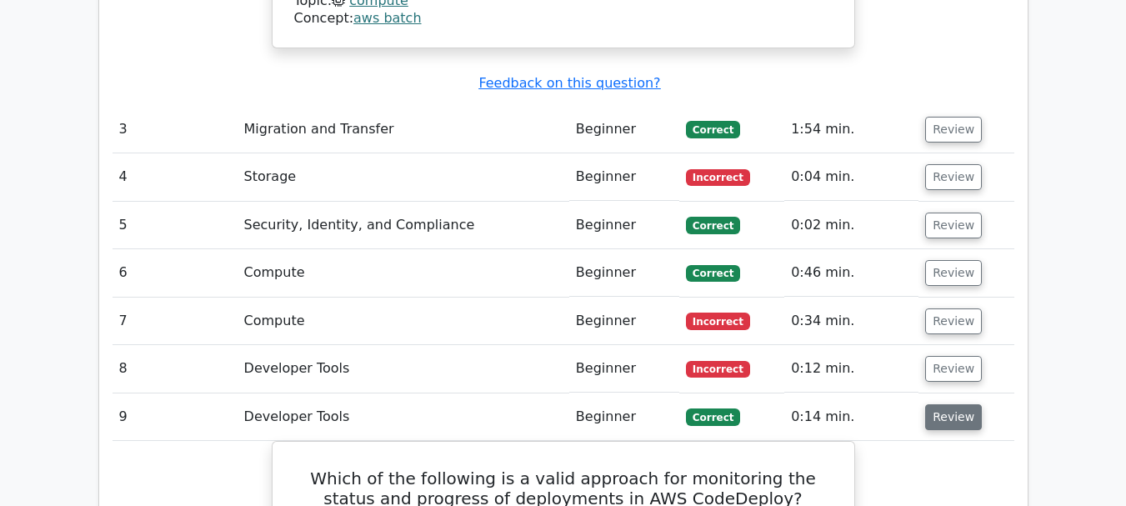
click at [943, 404] on button "Review" at bounding box center [953, 417] width 57 height 26
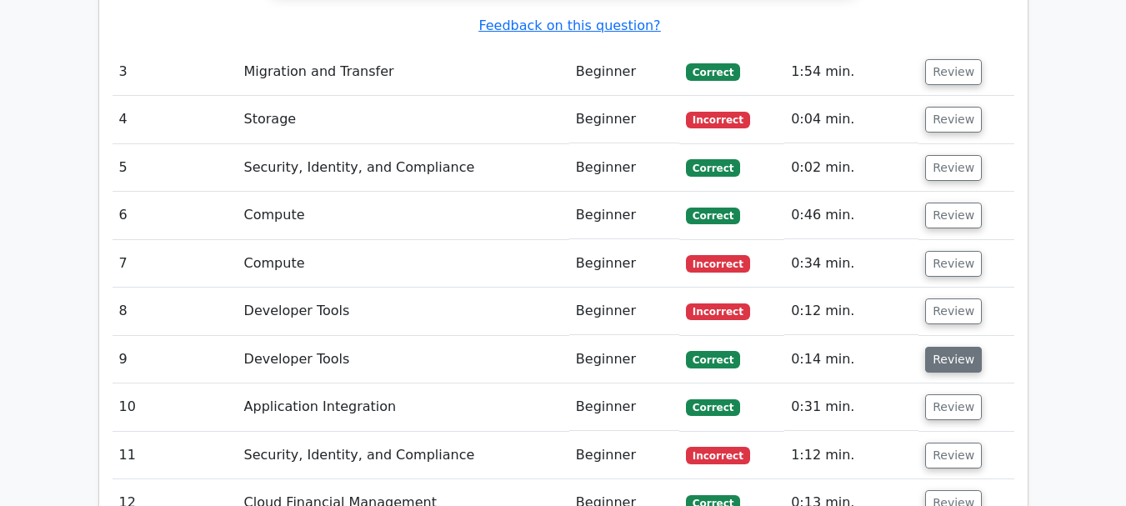
scroll to position [3167, 0]
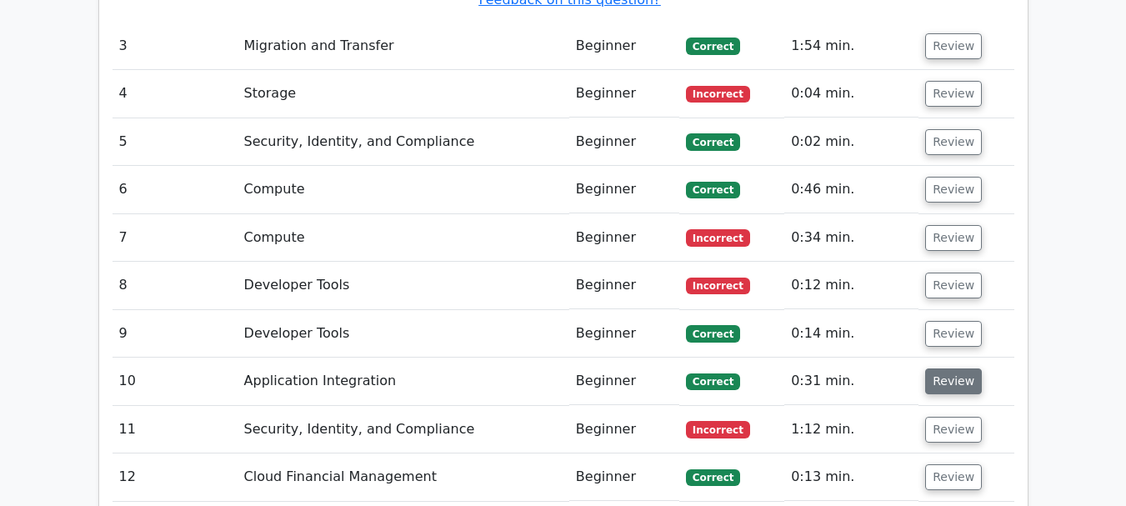
click at [945, 368] on button "Review" at bounding box center [953, 381] width 57 height 26
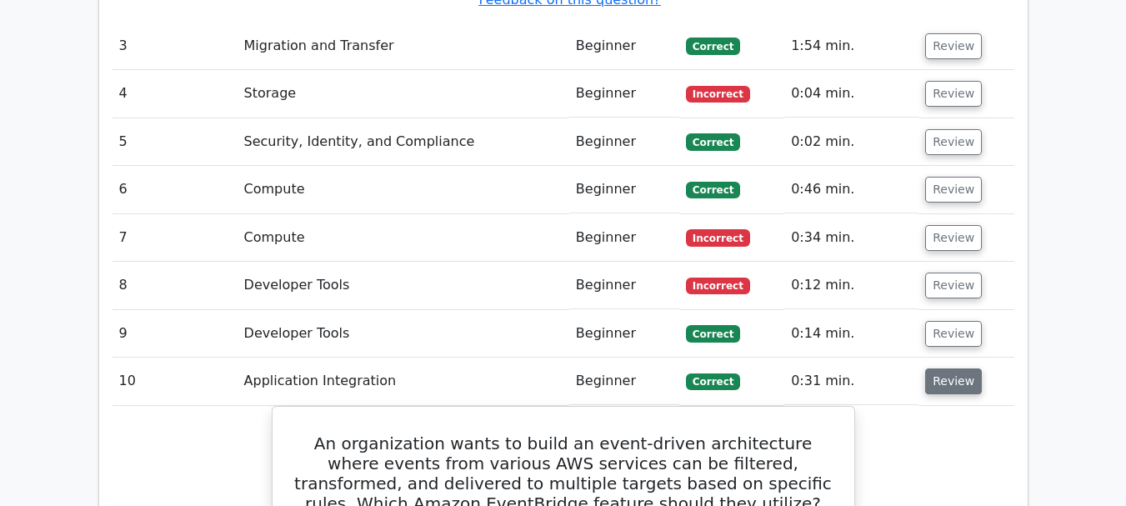
click at [945, 368] on button "Review" at bounding box center [953, 381] width 57 height 26
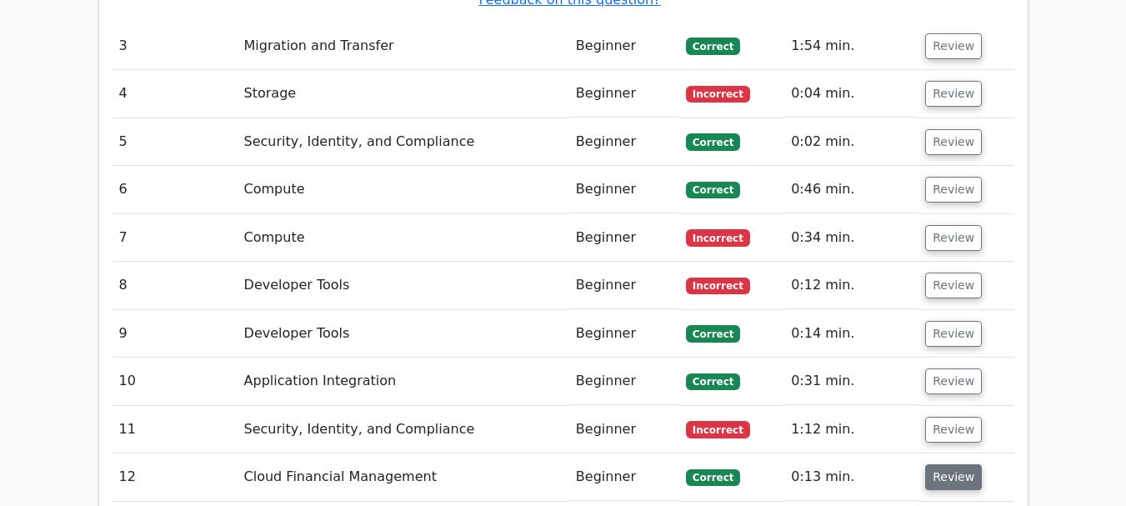
click at [938, 464] on button "Review" at bounding box center [953, 477] width 57 height 26
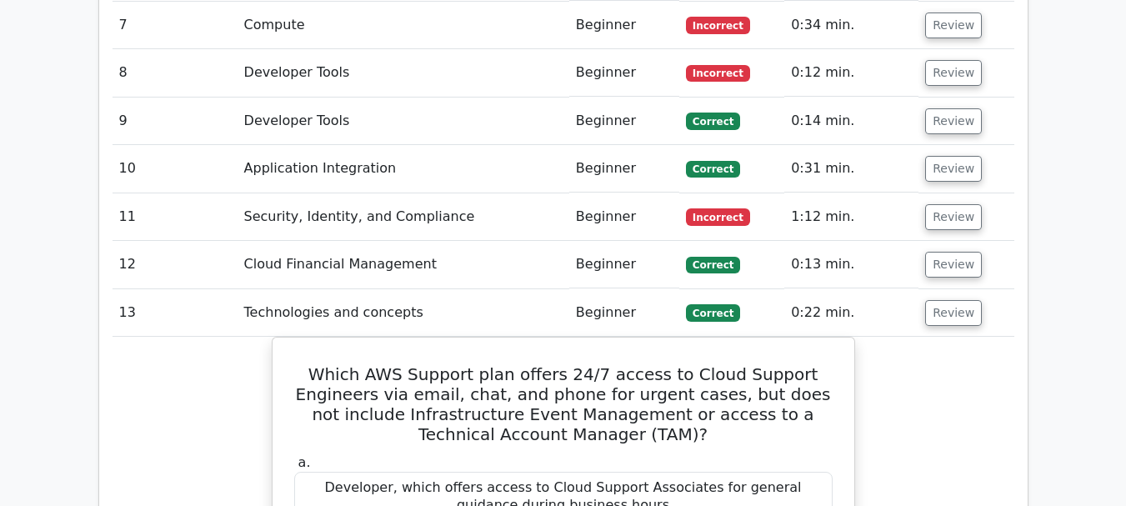
scroll to position [3417, 0]
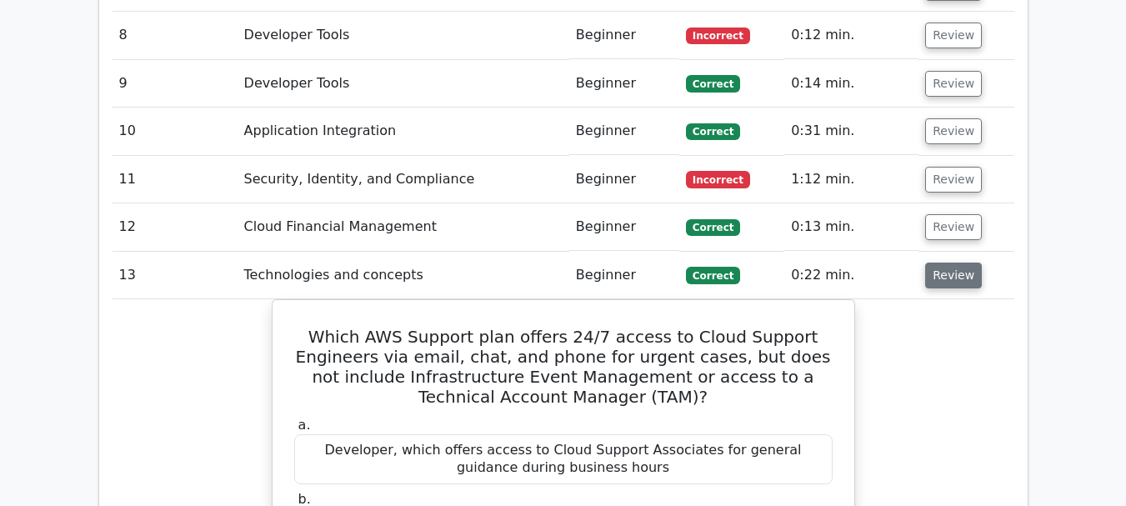
click at [957, 263] on button "Review" at bounding box center [953, 276] width 57 height 26
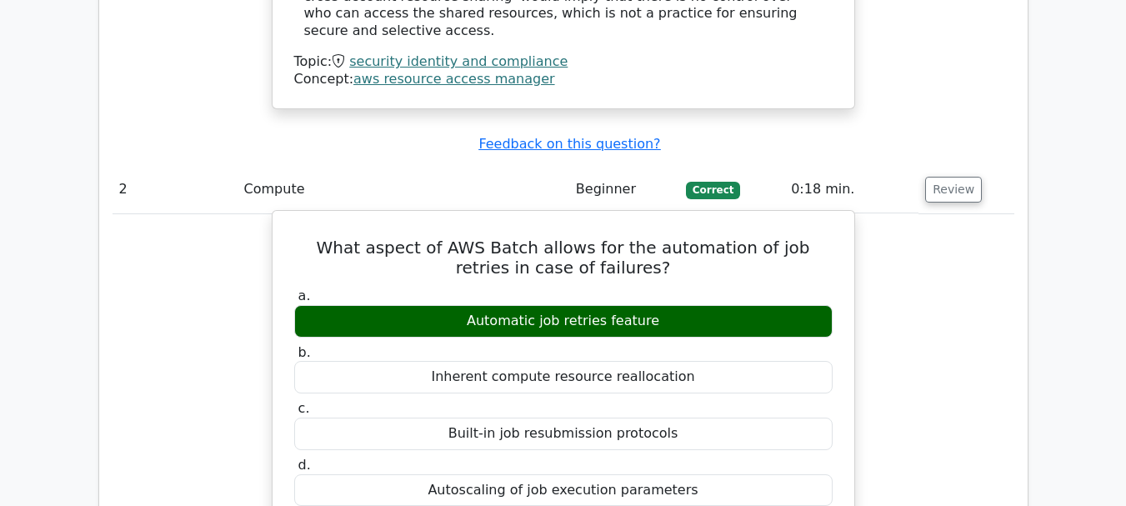
scroll to position [2167, 0]
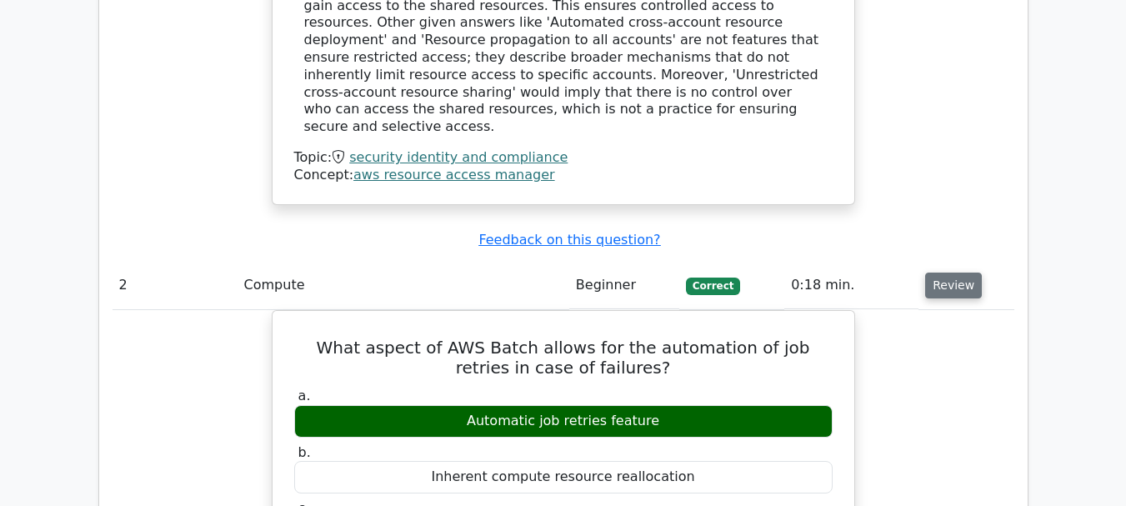
click at [954, 273] on button "Review" at bounding box center [953, 286] width 57 height 26
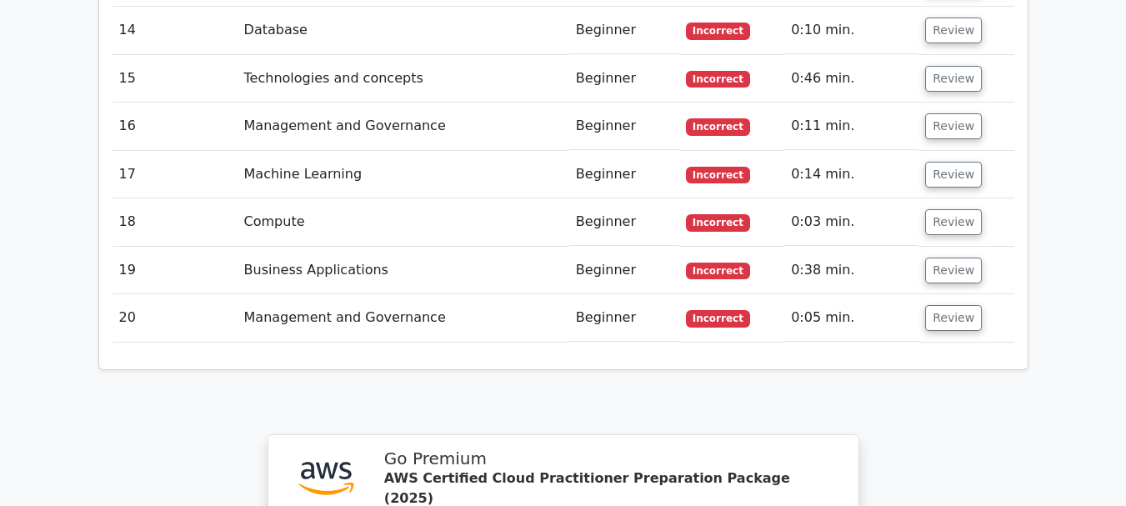
scroll to position [3000, 0]
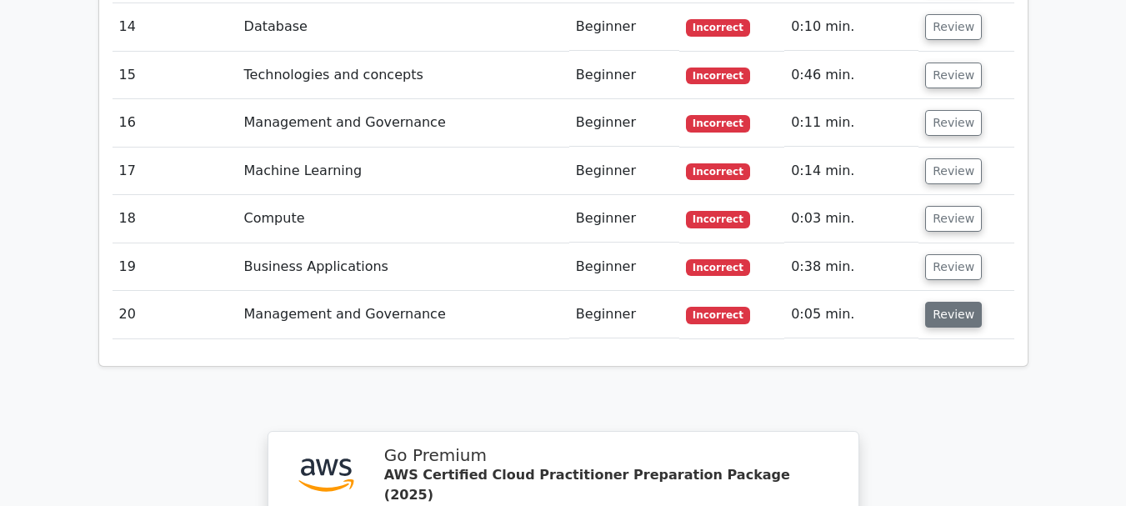
click at [962, 302] on button "Review" at bounding box center [953, 315] width 57 height 26
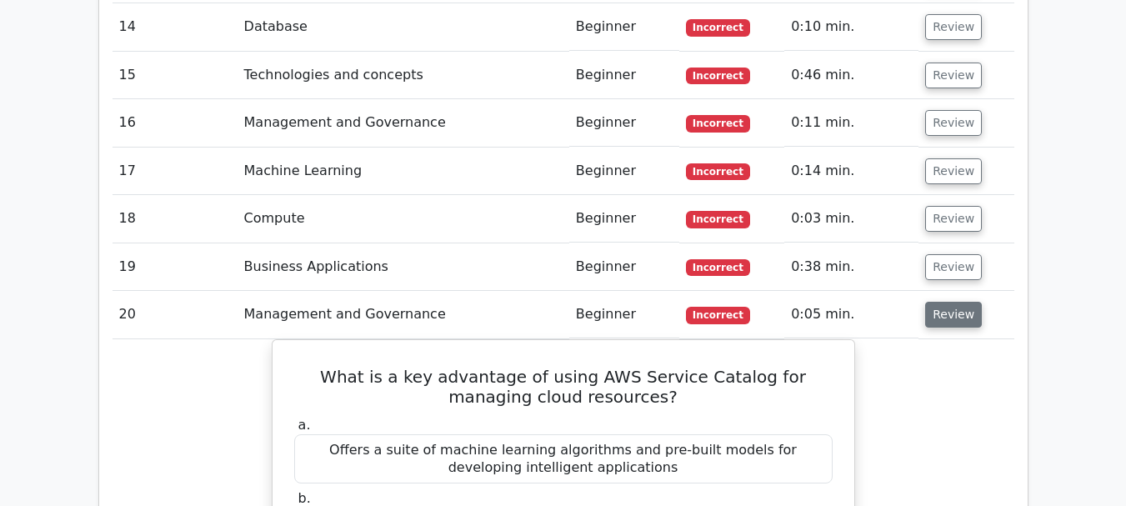
click at [961, 302] on button "Review" at bounding box center [953, 315] width 57 height 26
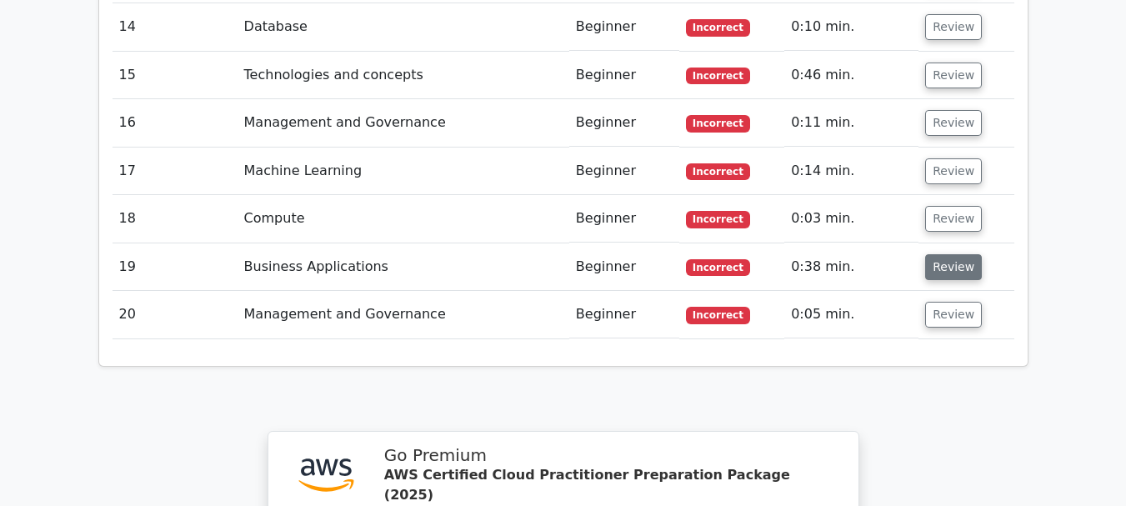
click at [948, 254] on button "Review" at bounding box center [953, 267] width 57 height 26
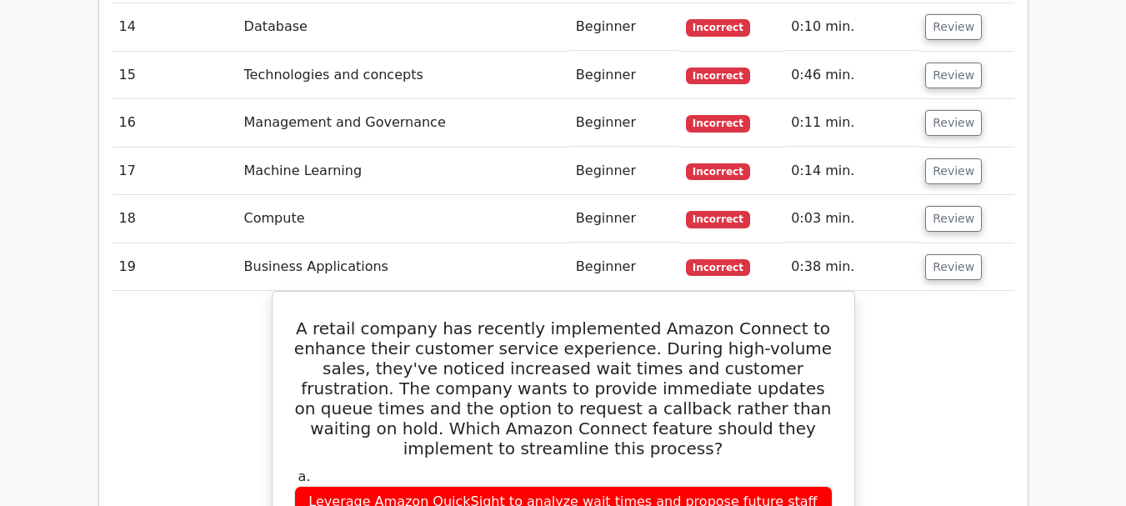
scroll to position [3084, 0]
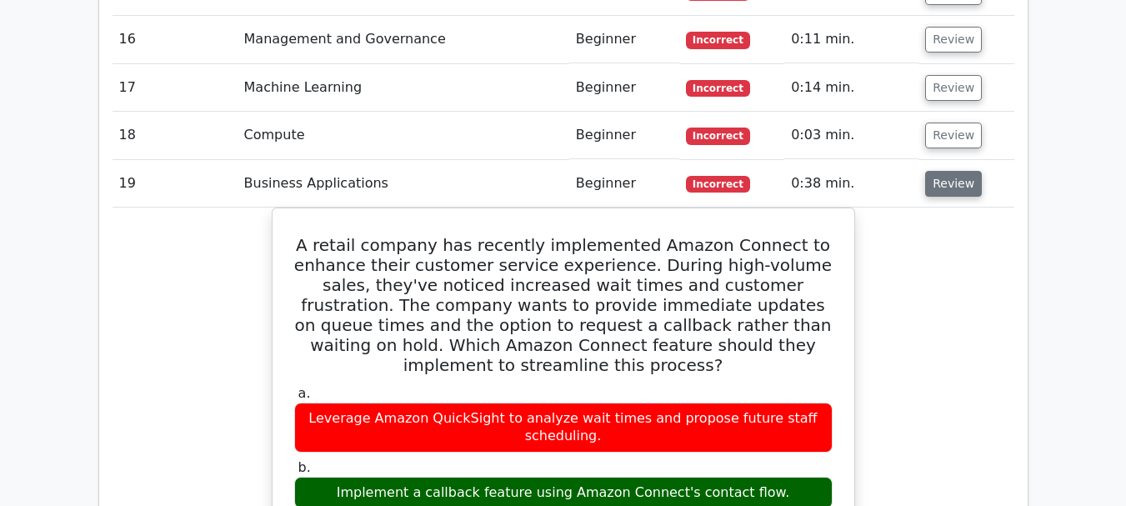
click at [944, 171] on button "Review" at bounding box center [953, 184] width 57 height 26
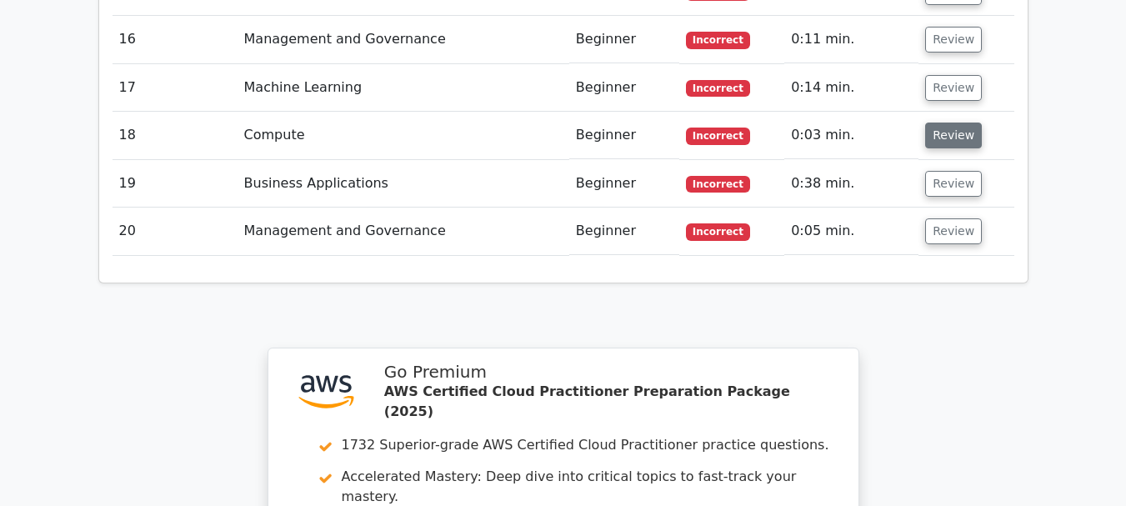
click at [938, 123] on button "Review" at bounding box center [953, 136] width 57 height 26
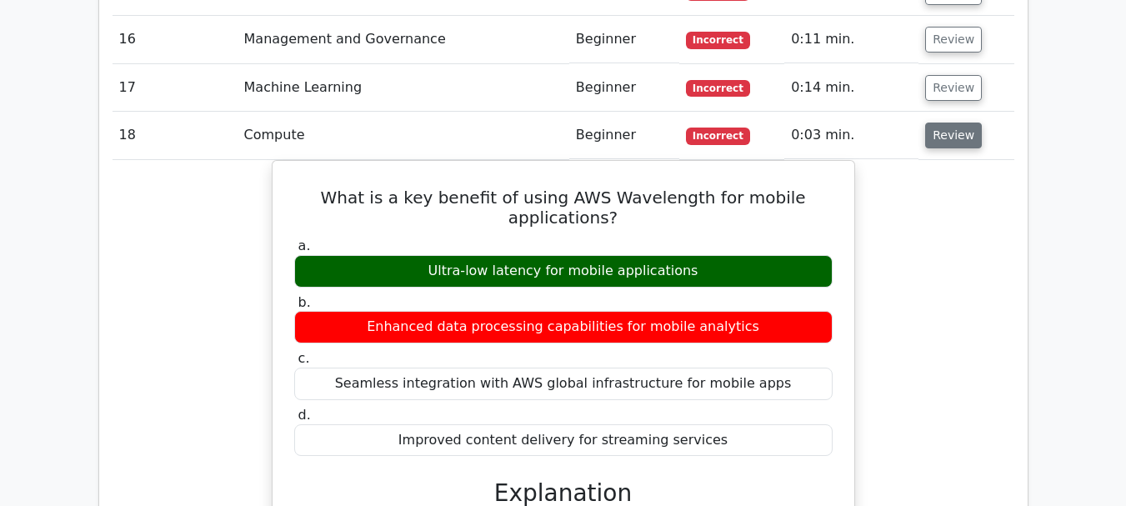
click at [938, 123] on button "Review" at bounding box center [953, 136] width 57 height 26
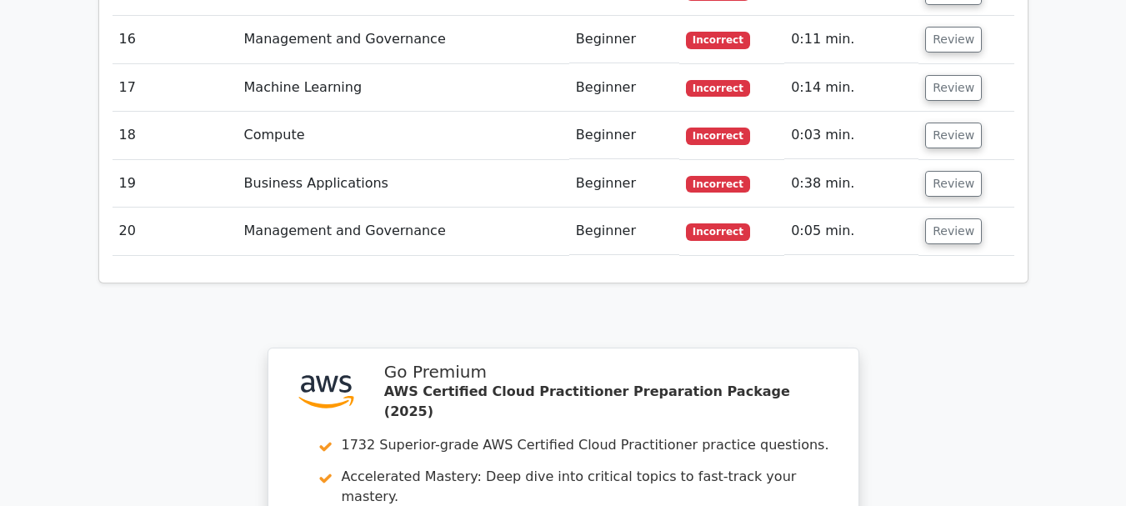
scroll to position [3000, 0]
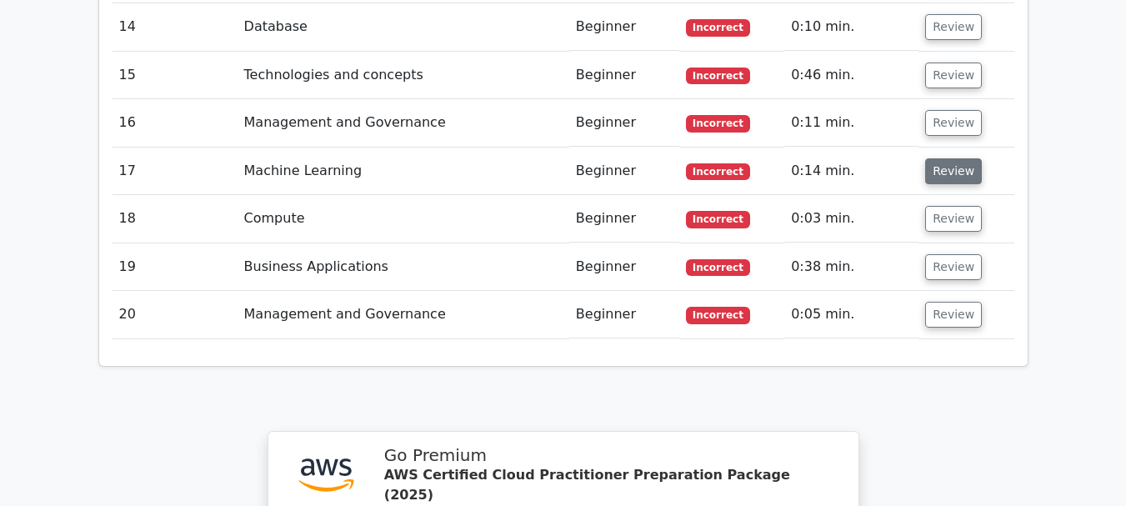
click at [955, 158] on button "Review" at bounding box center [953, 171] width 57 height 26
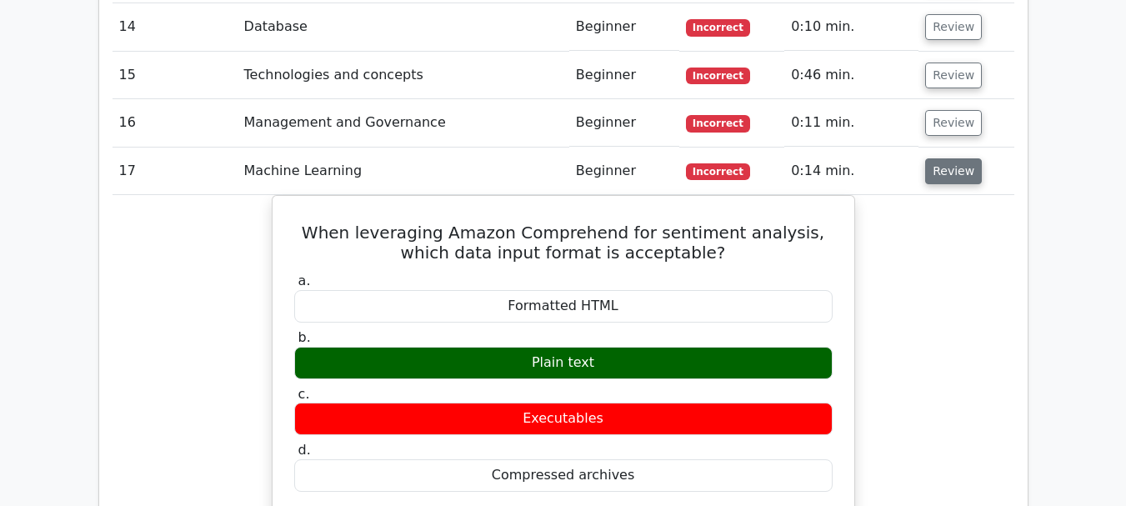
click at [955, 158] on button "Review" at bounding box center [953, 171] width 57 height 26
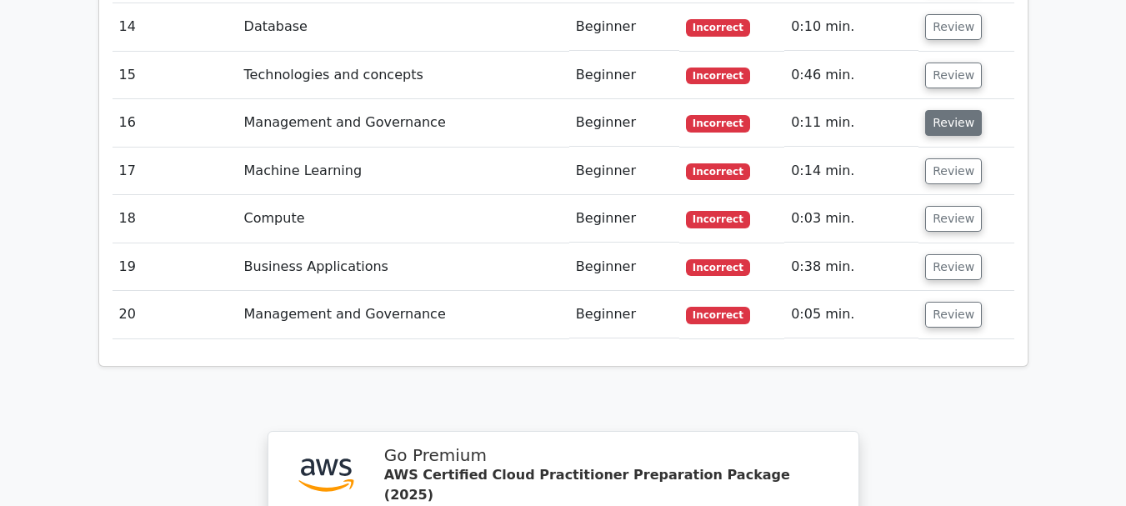
click at [949, 110] on button "Review" at bounding box center [953, 123] width 57 height 26
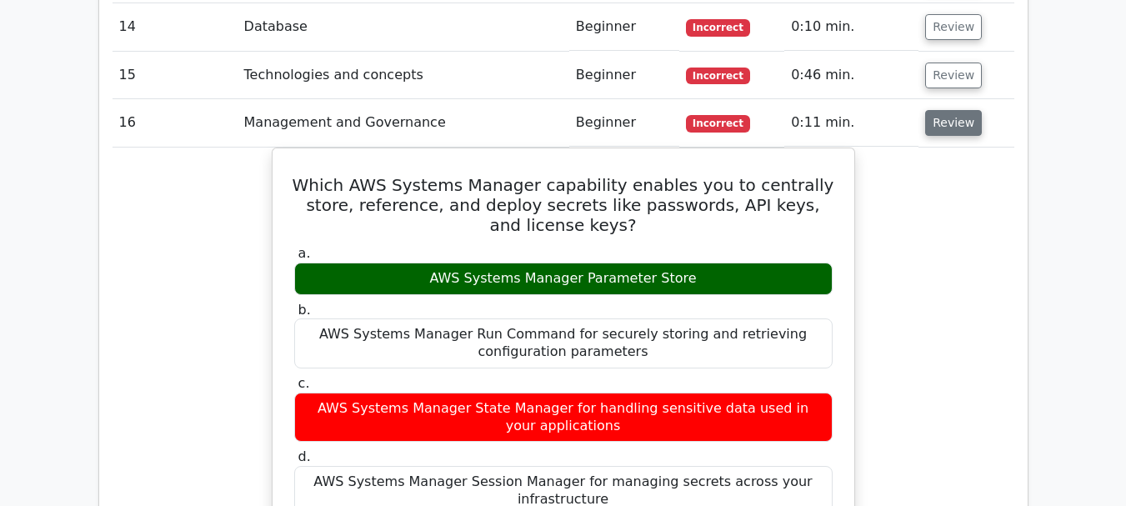
click at [949, 110] on button "Review" at bounding box center [953, 123] width 57 height 26
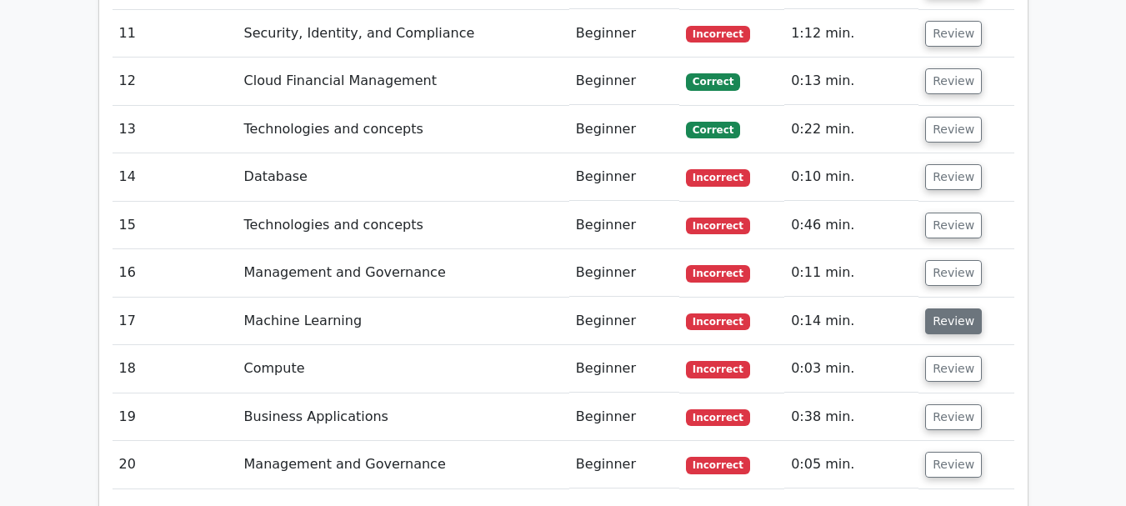
scroll to position [2834, 0]
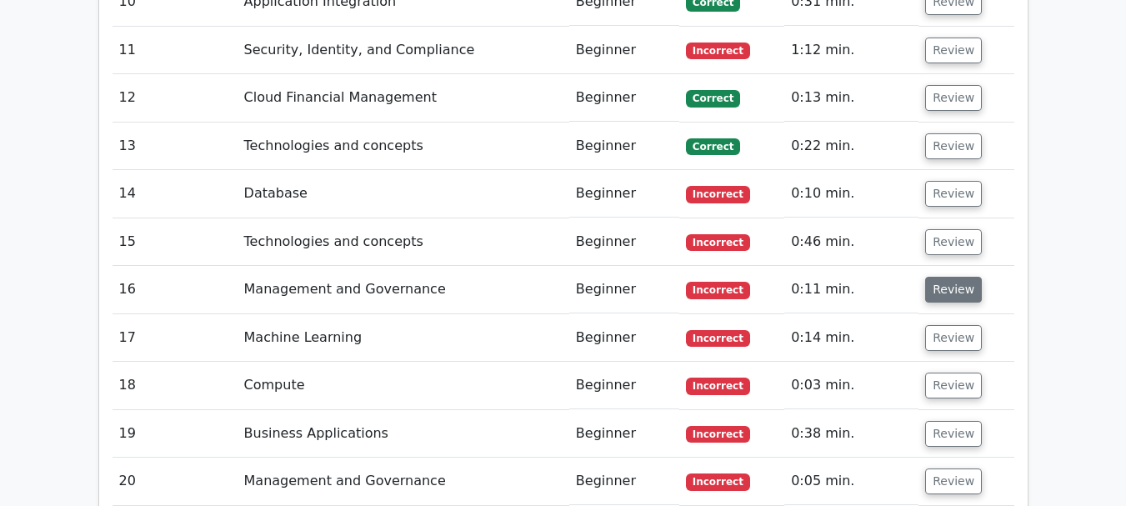
click at [954, 277] on button "Review" at bounding box center [953, 290] width 57 height 26
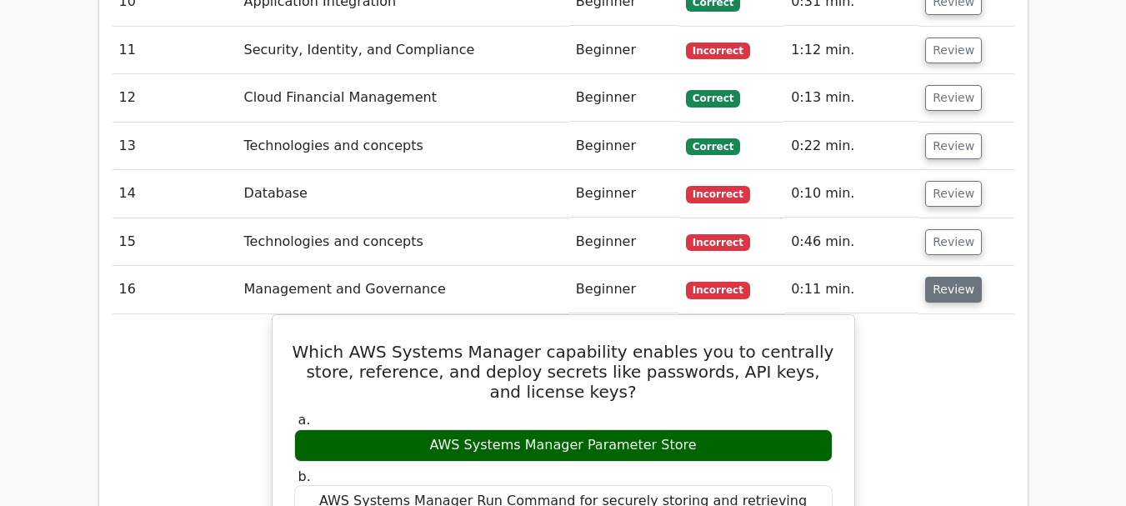
click at [954, 277] on button "Review" at bounding box center [953, 290] width 57 height 26
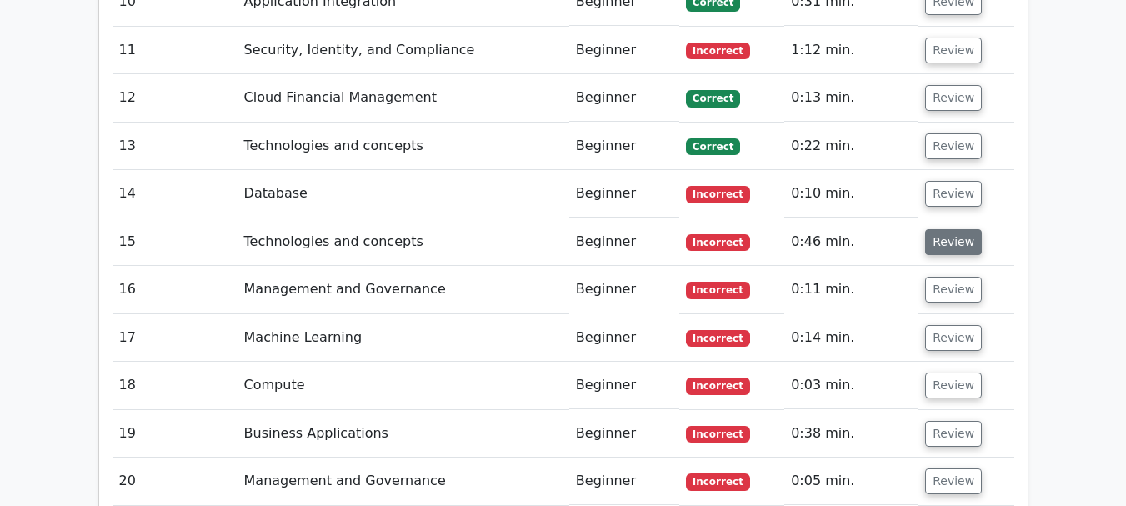
click at [953, 229] on button "Review" at bounding box center [953, 242] width 57 height 26
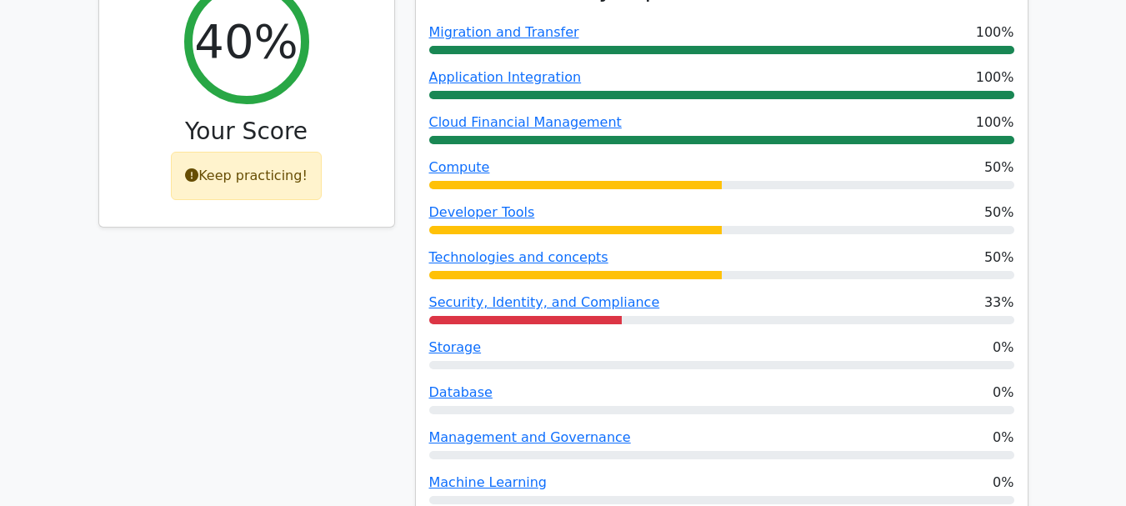
scroll to position [750, 0]
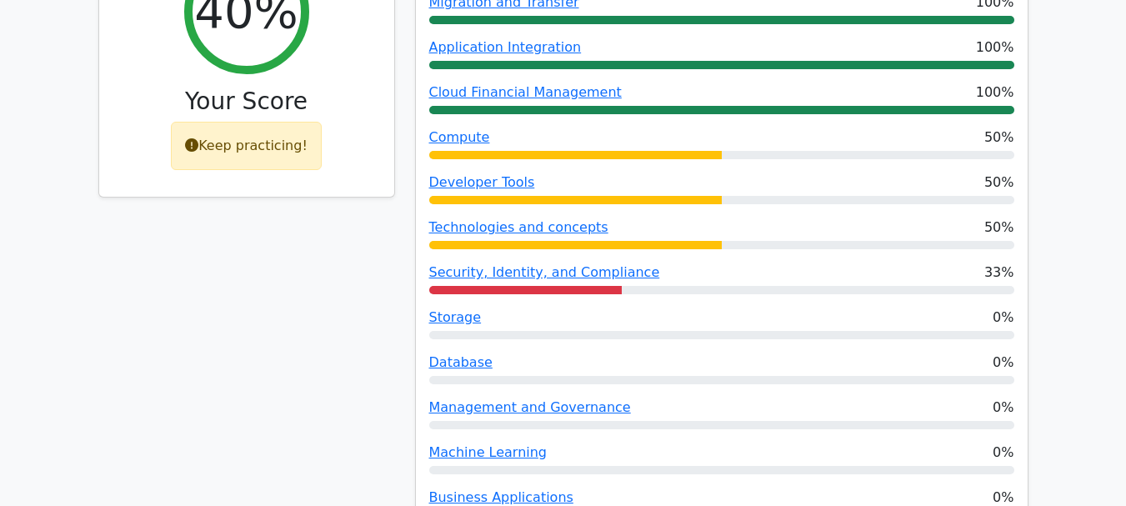
click at [736, 308] on div "Storage 0%" at bounding box center [721, 318] width 585 height 20
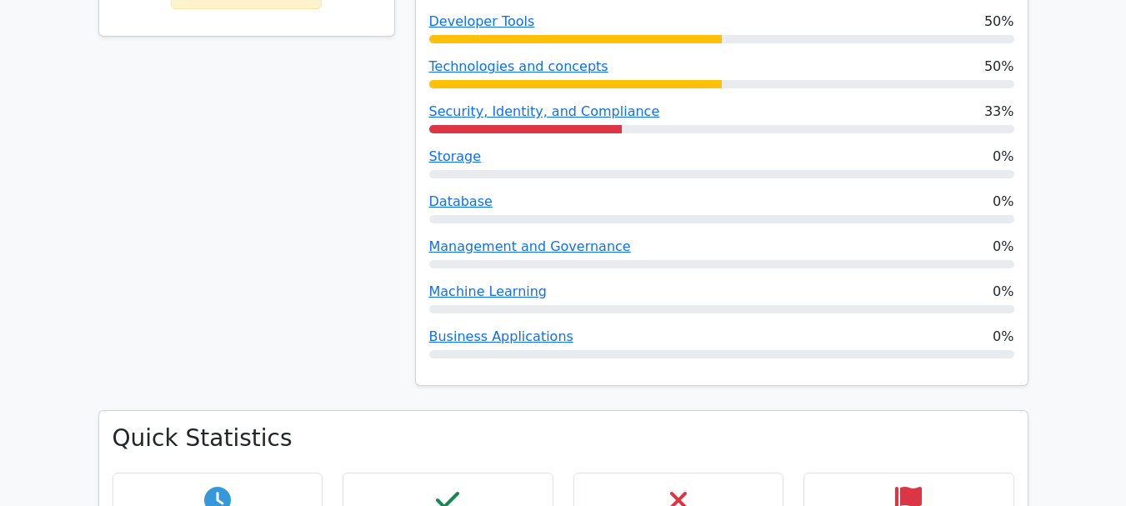
scroll to position [917, 0]
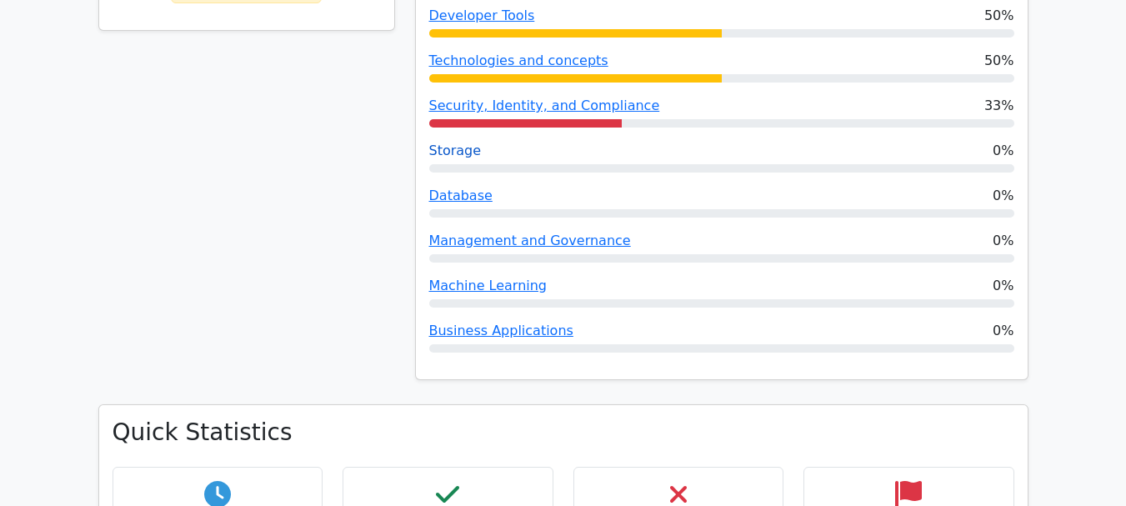
click at [452, 143] on link "Storage" at bounding box center [455, 151] width 53 height 16
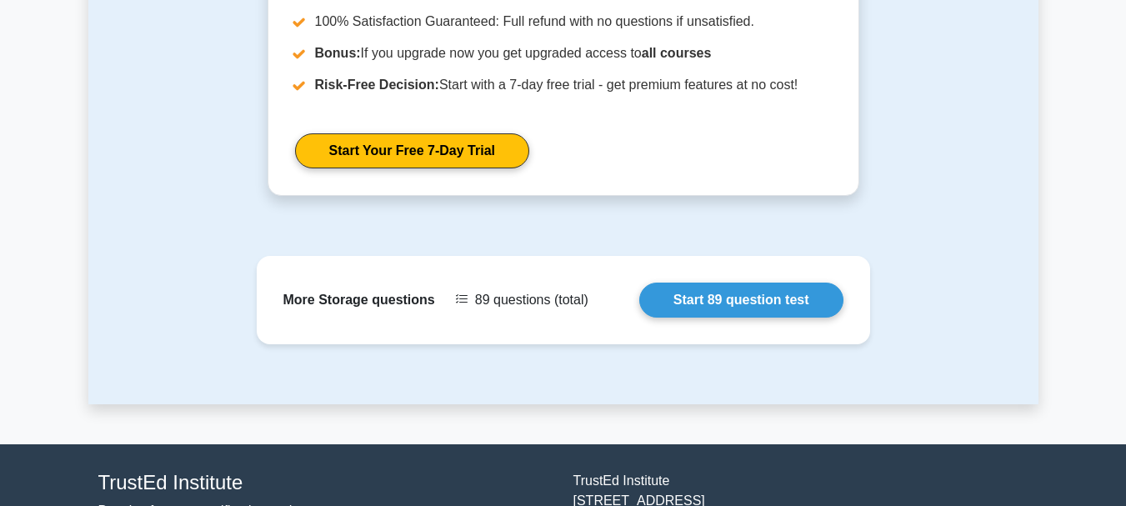
scroll to position [1584, 0]
